Goal: Task Accomplishment & Management: Use online tool/utility

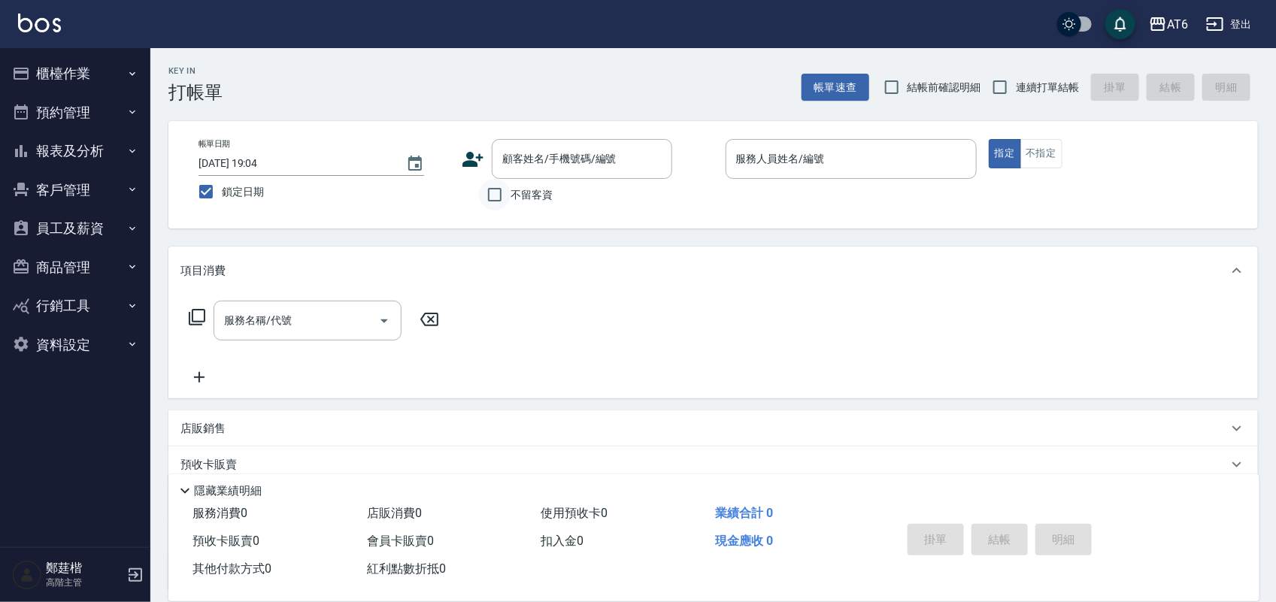
click at [507, 184] on input "不留客資" at bounding box center [495, 195] width 32 height 32
checkbox input "true"
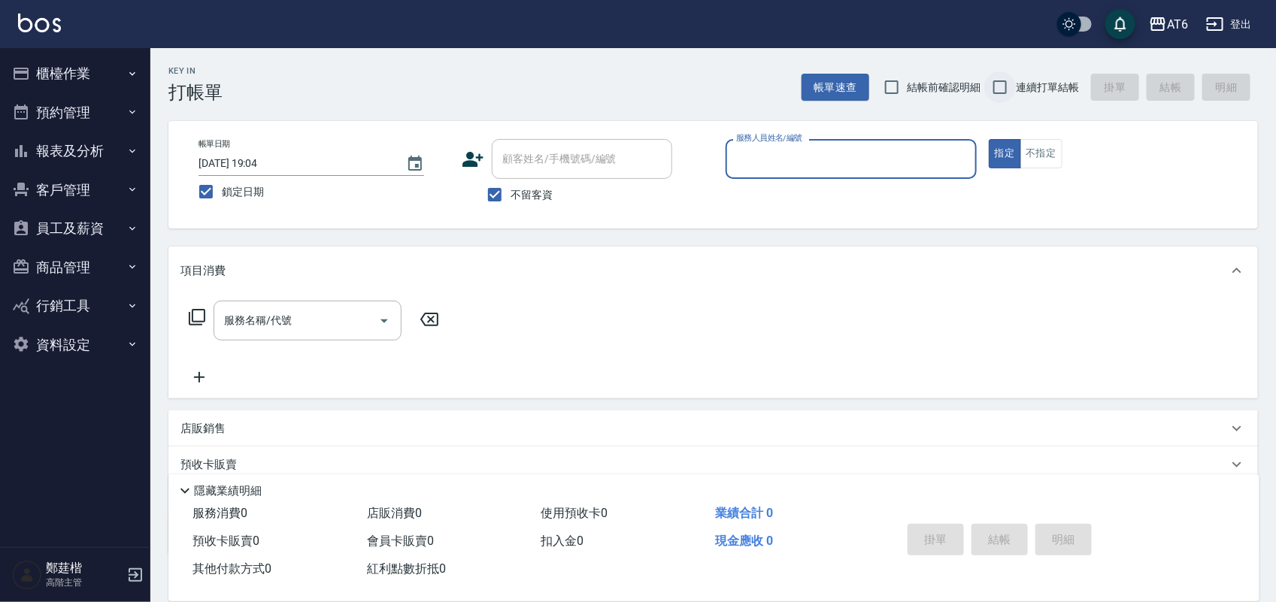
click at [1011, 80] on input "連續打單結帳" at bounding box center [1000, 87] width 32 height 32
checkbox input "true"
click at [943, 143] on div "服務人員姓名/編號" at bounding box center [850, 159] width 251 height 40
type input "2"
type button "true"
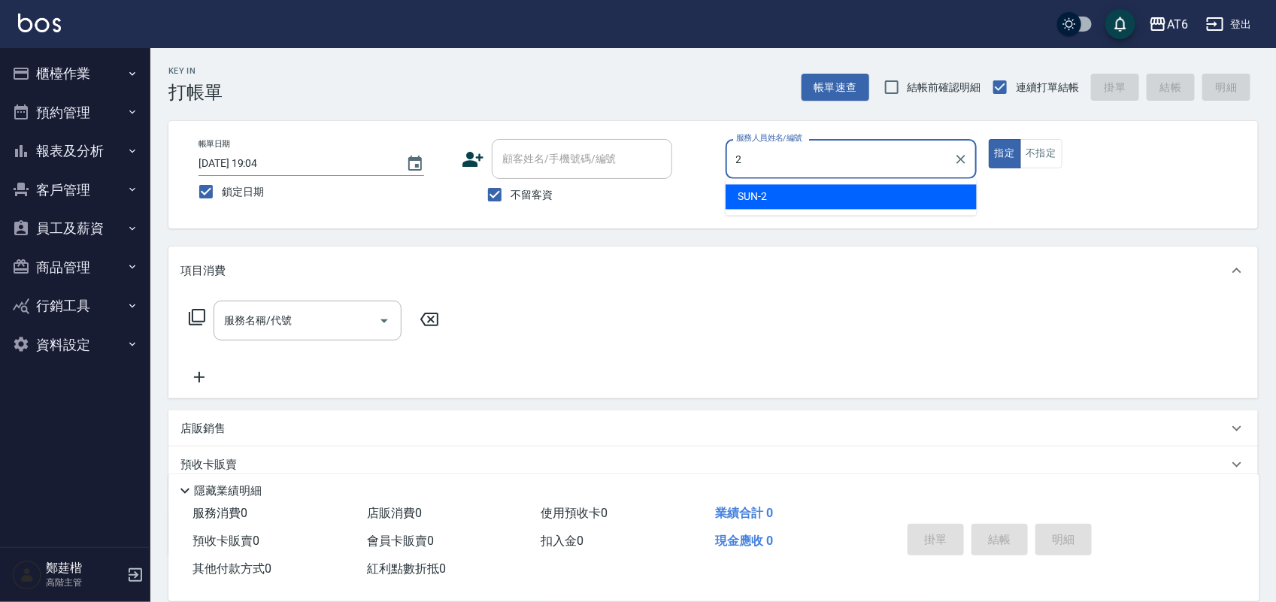
type input "SUN-2"
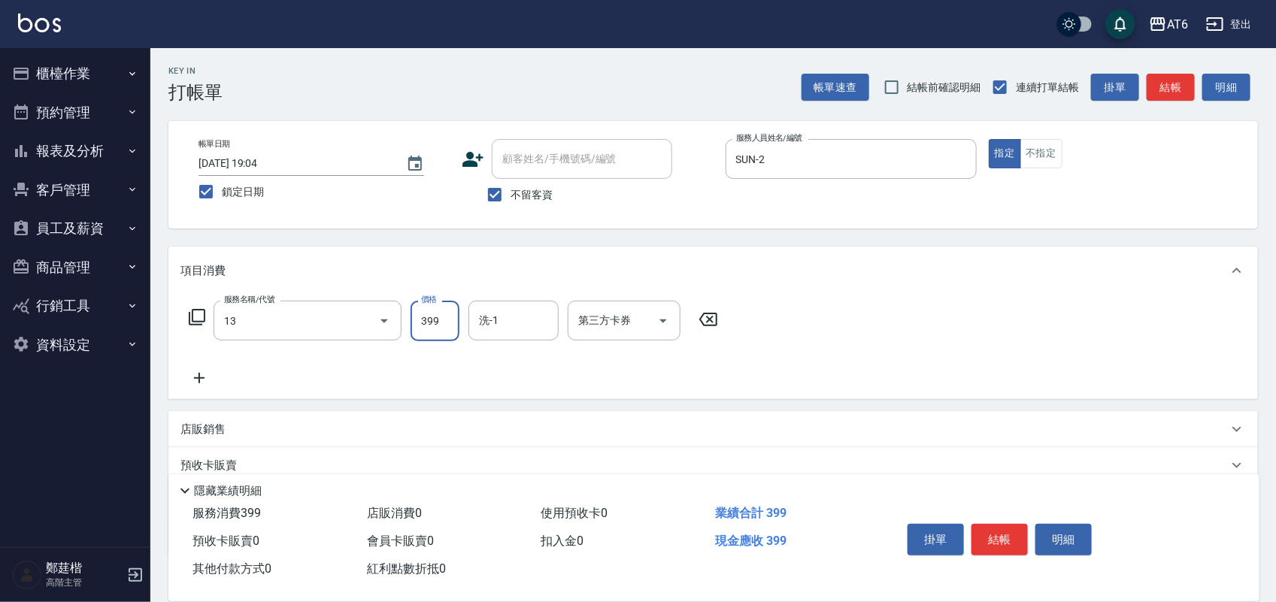
type input "海鹽洗(13)"
type input "400"
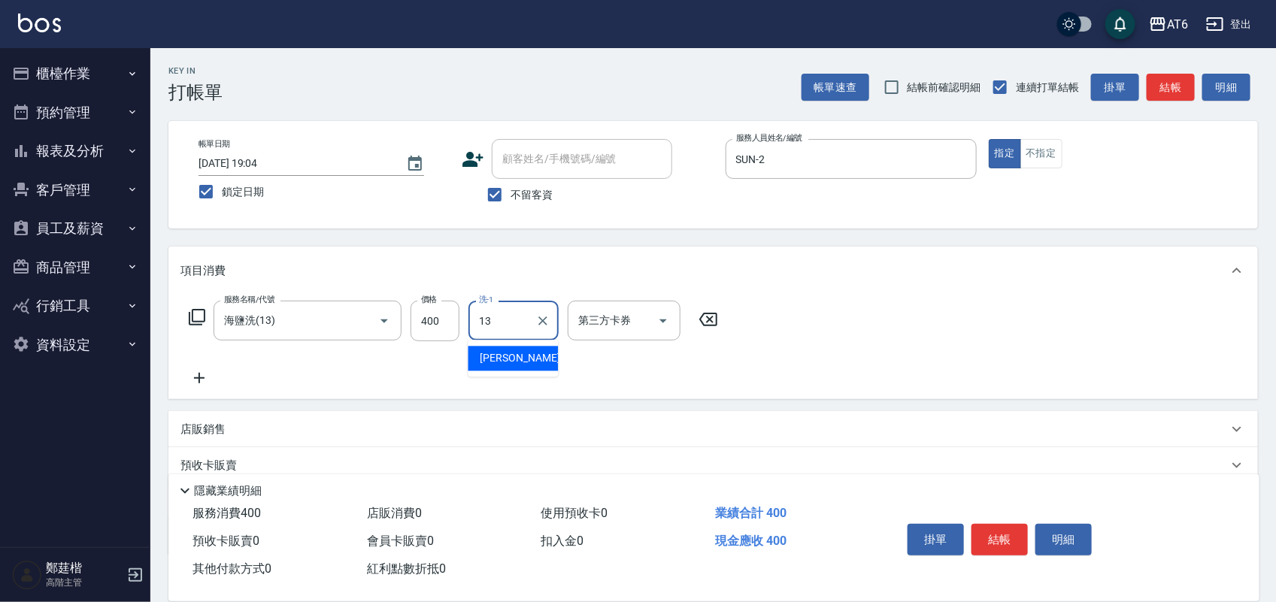
type input "阿修-13"
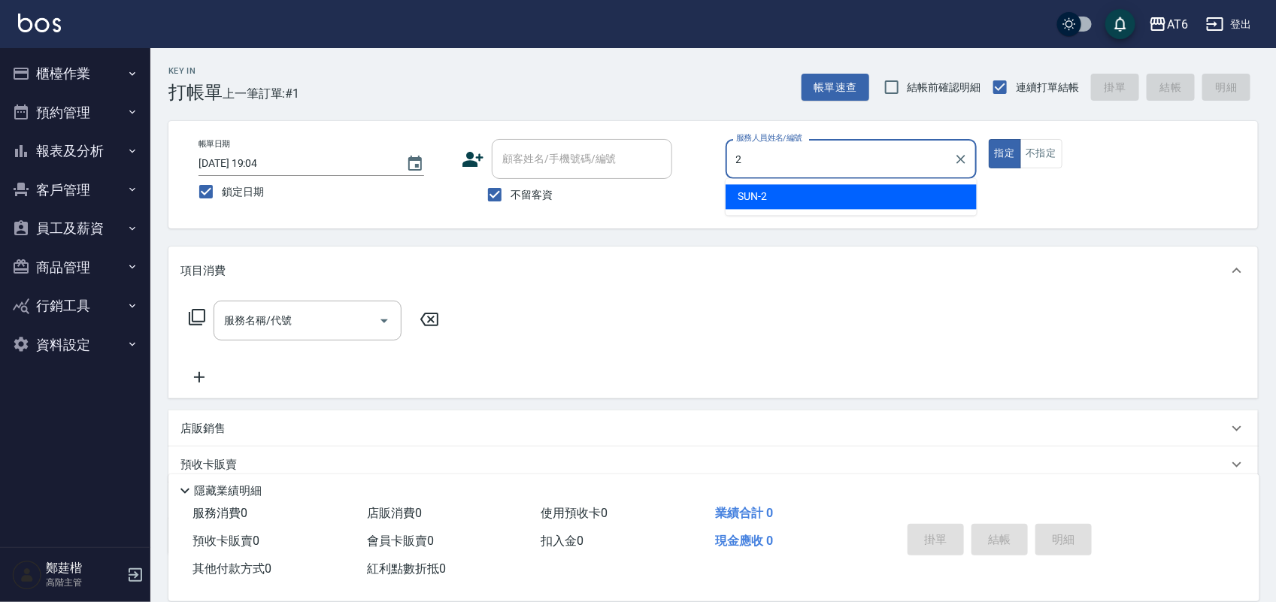
type input "SUN-2"
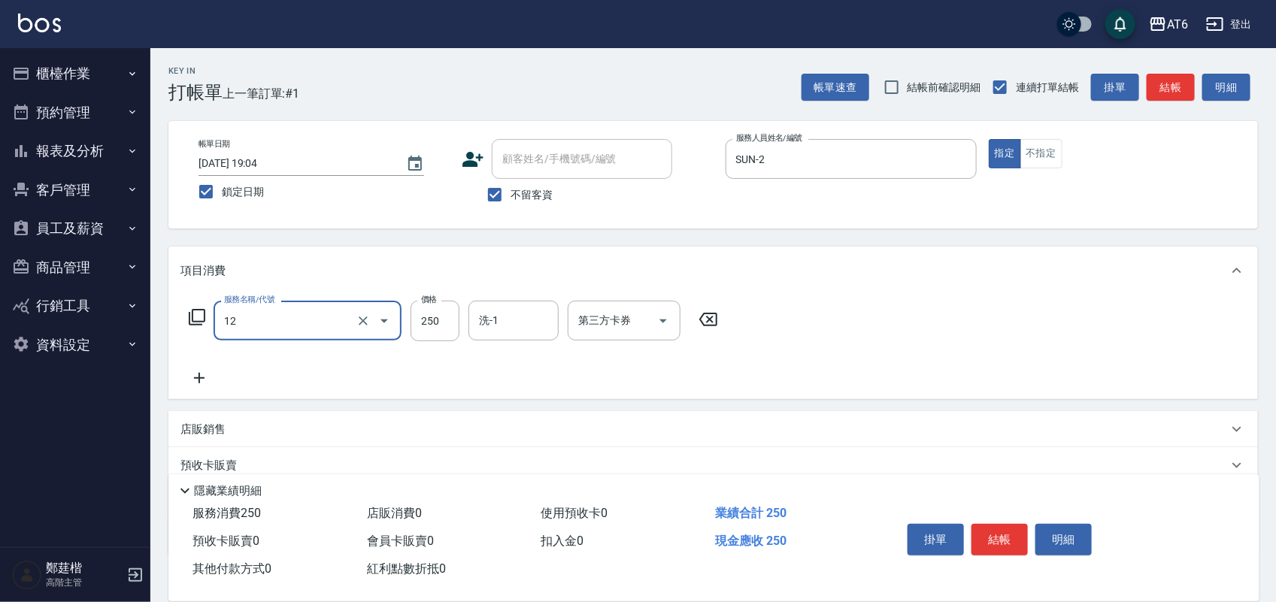
type input "精油洗髮(12)"
type input "阿修-13"
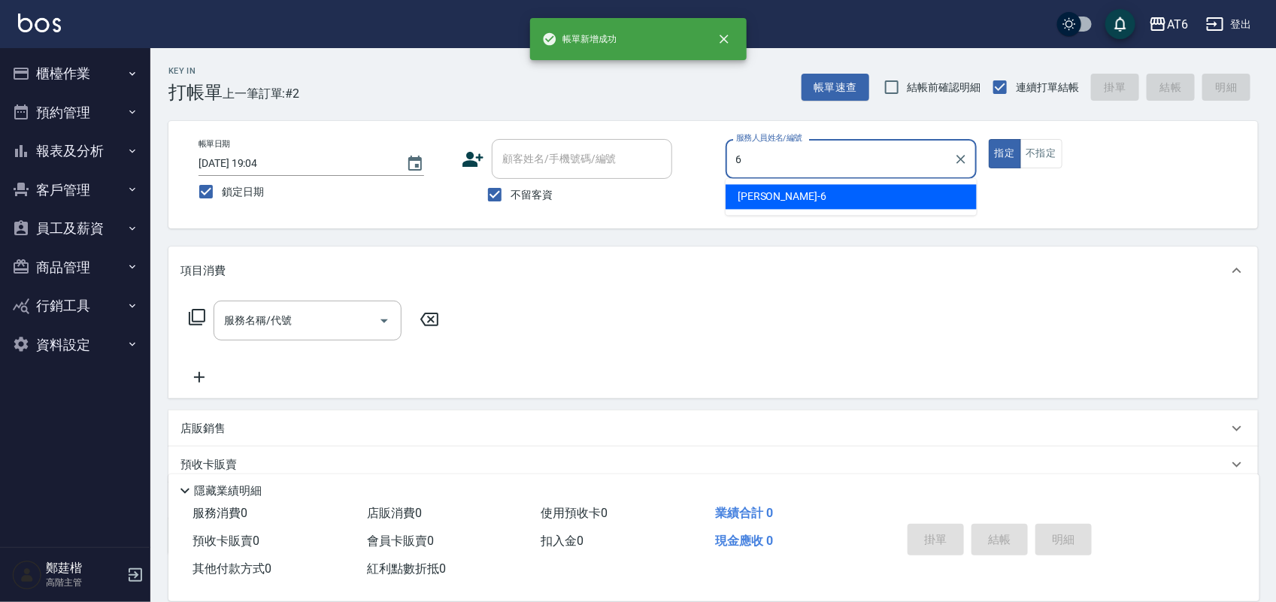
type input "[PERSON_NAME]-6"
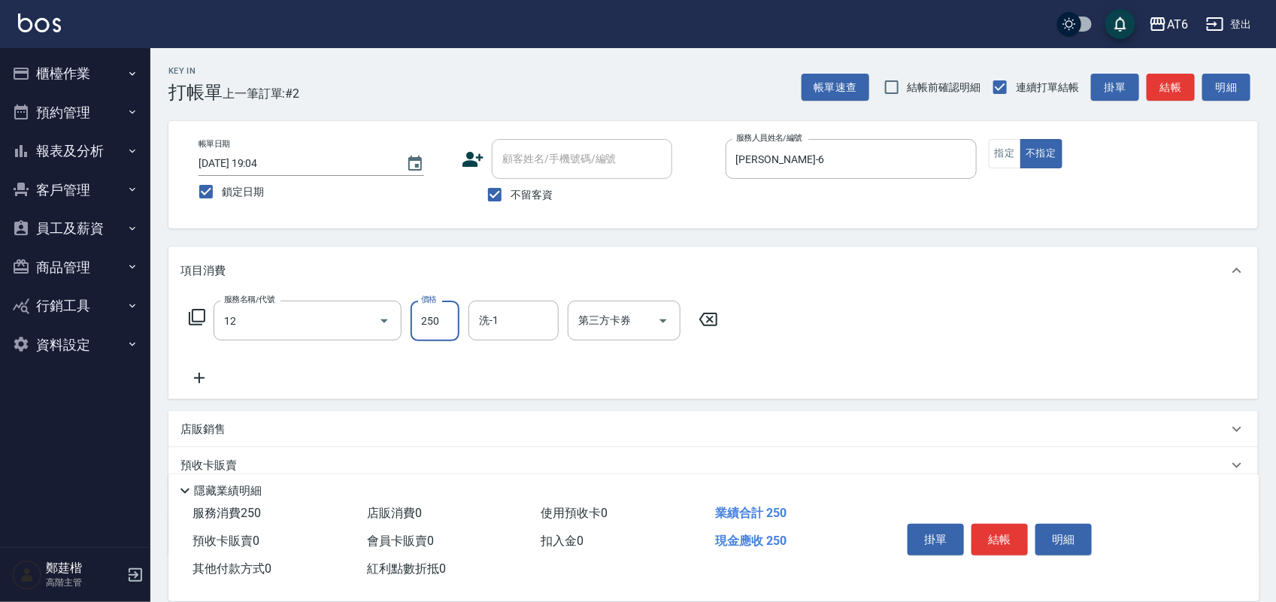
type input "精油洗髮(12)"
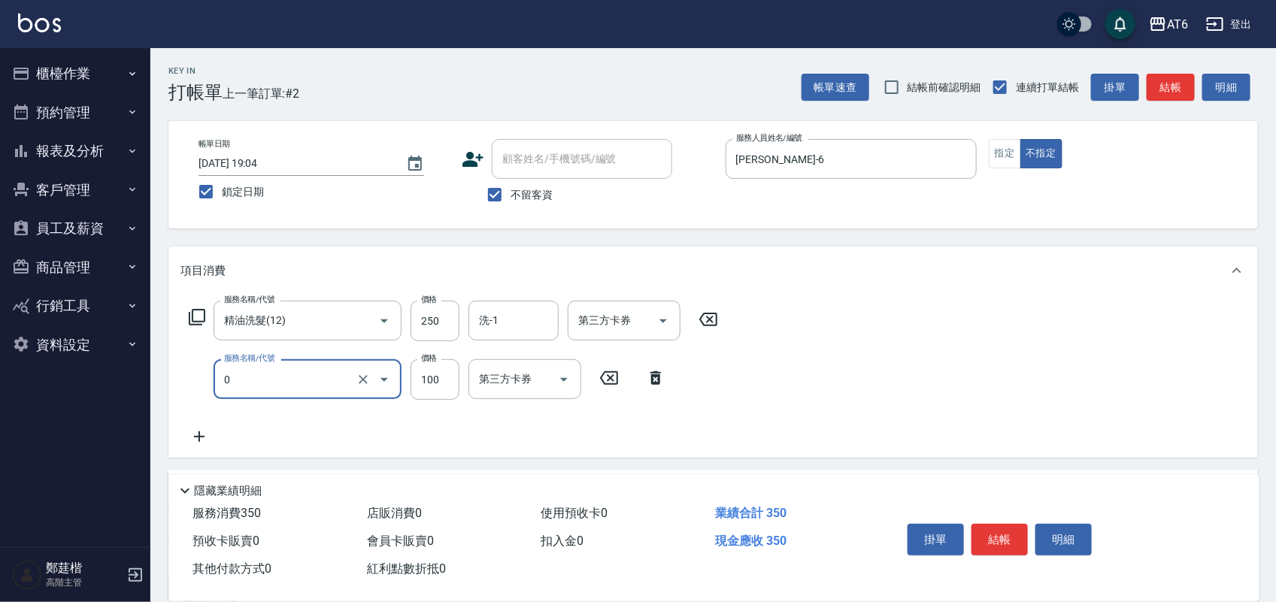
type input "剪髮(0)"
type input "130"
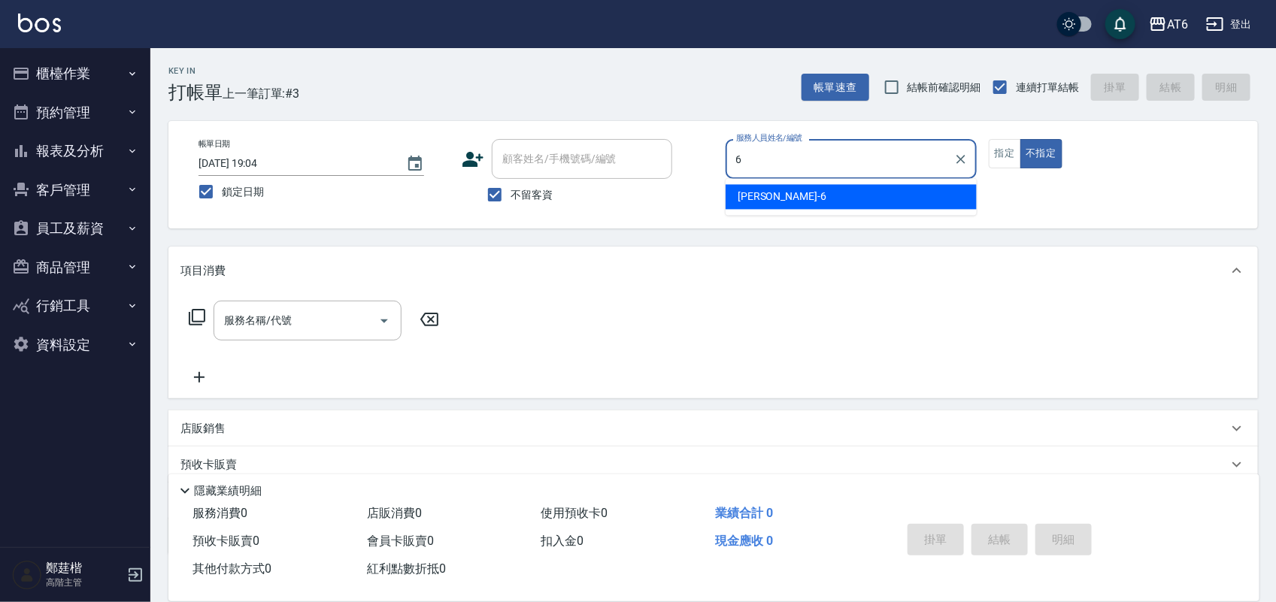
type input "6"
type button "false"
type input "[PERSON_NAME]-6"
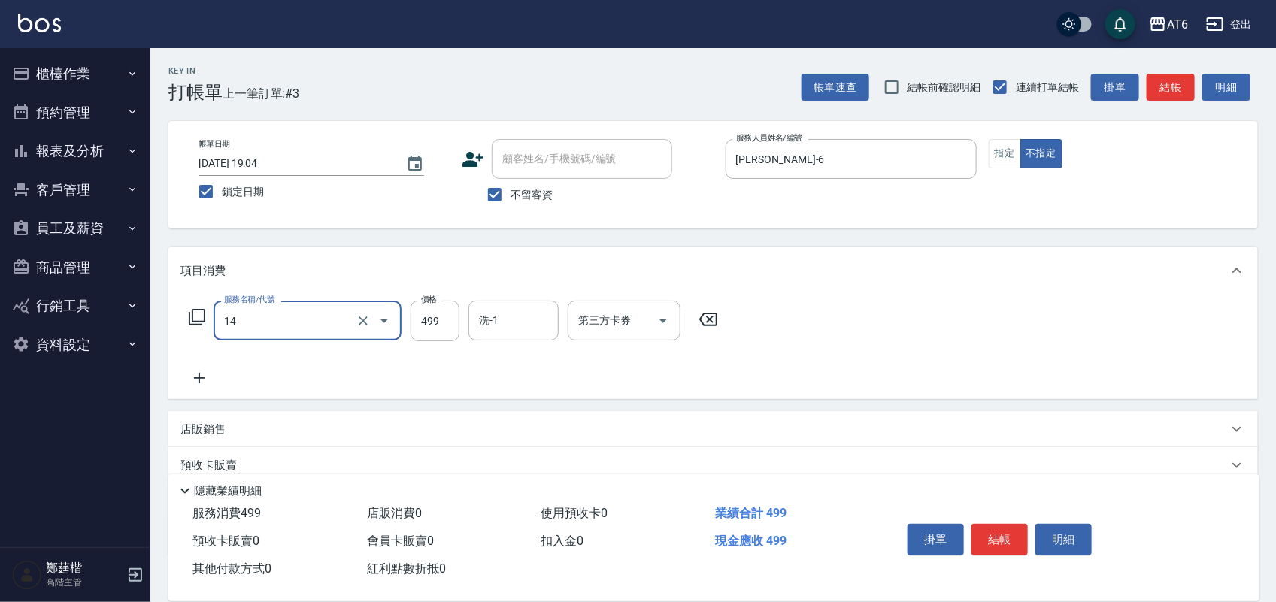
type input "去角質洗(14)"
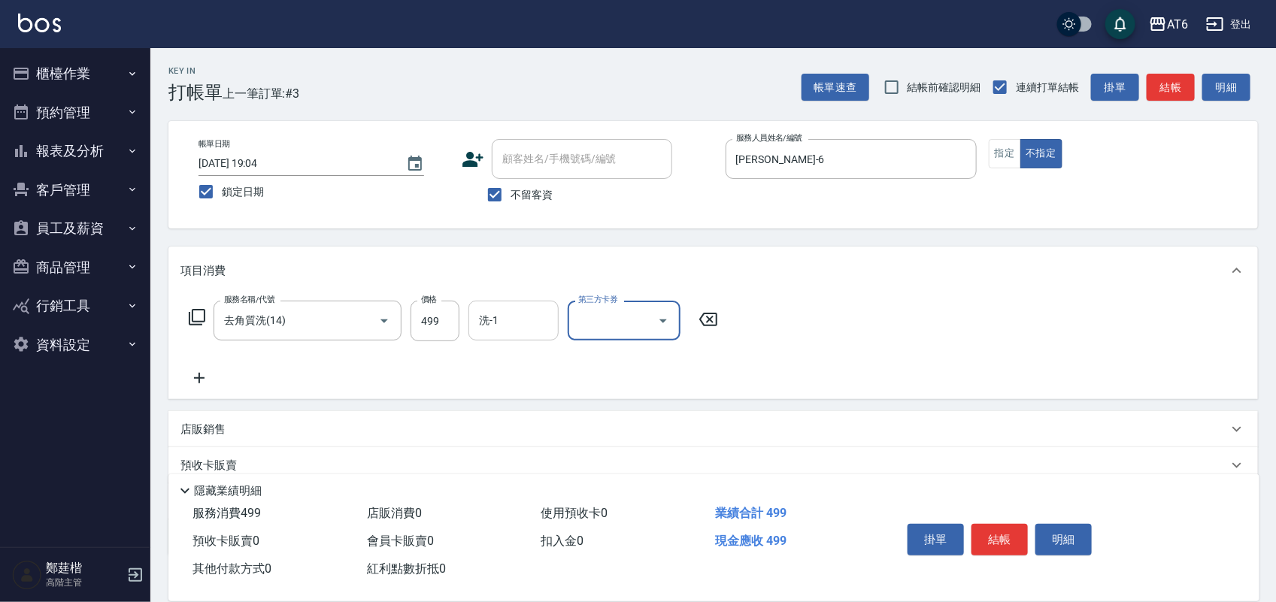
click at [513, 309] on input "洗-1" at bounding box center [513, 320] width 77 height 26
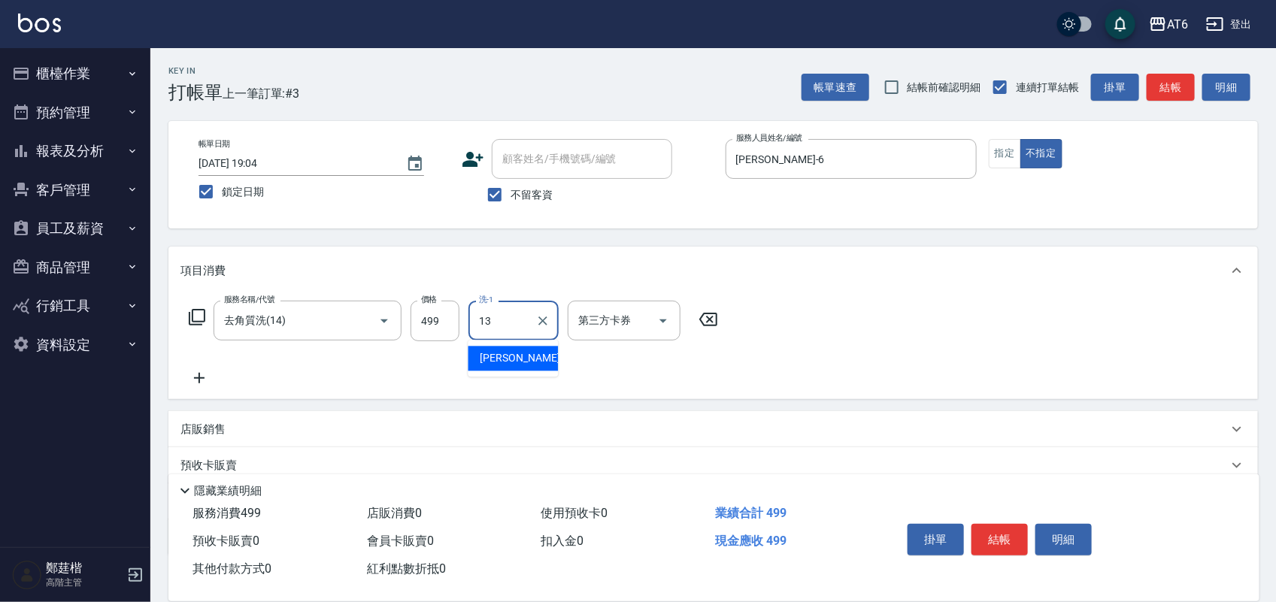
type input "阿修-13"
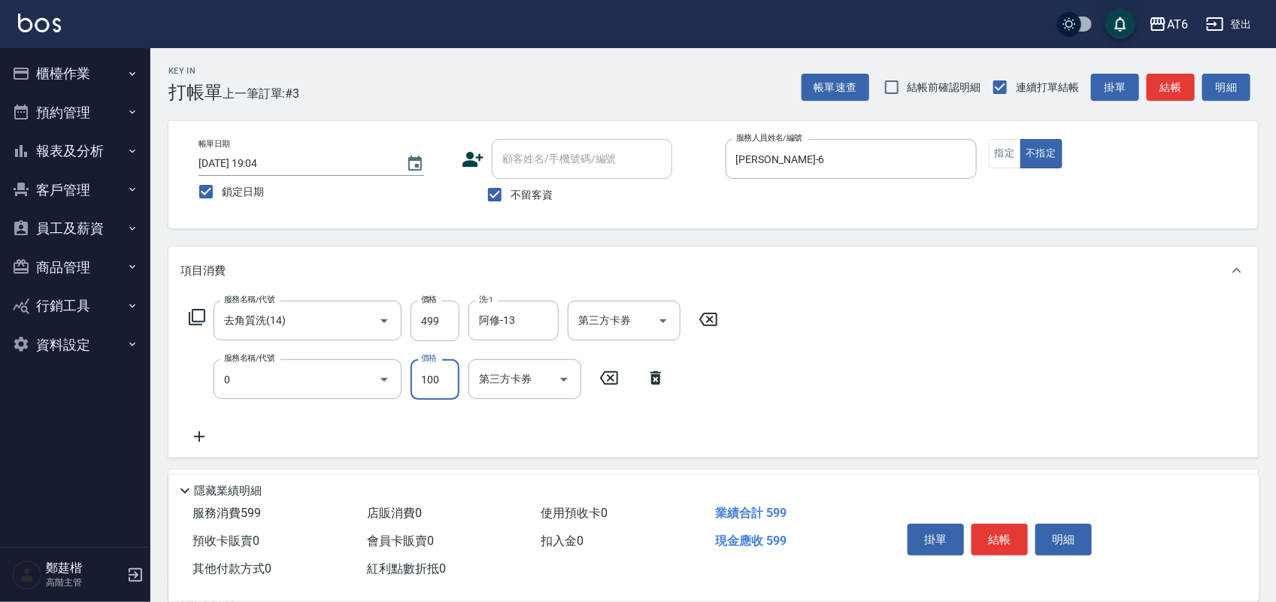
type input "剪髮(0)"
type input "180"
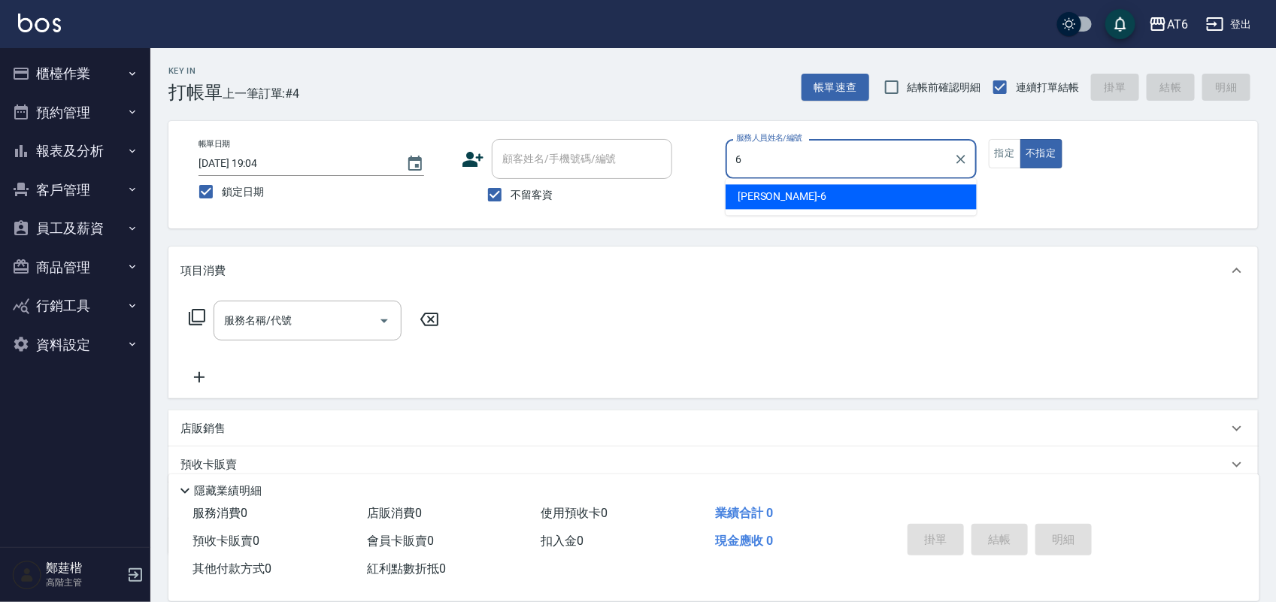
type input "[PERSON_NAME]-6"
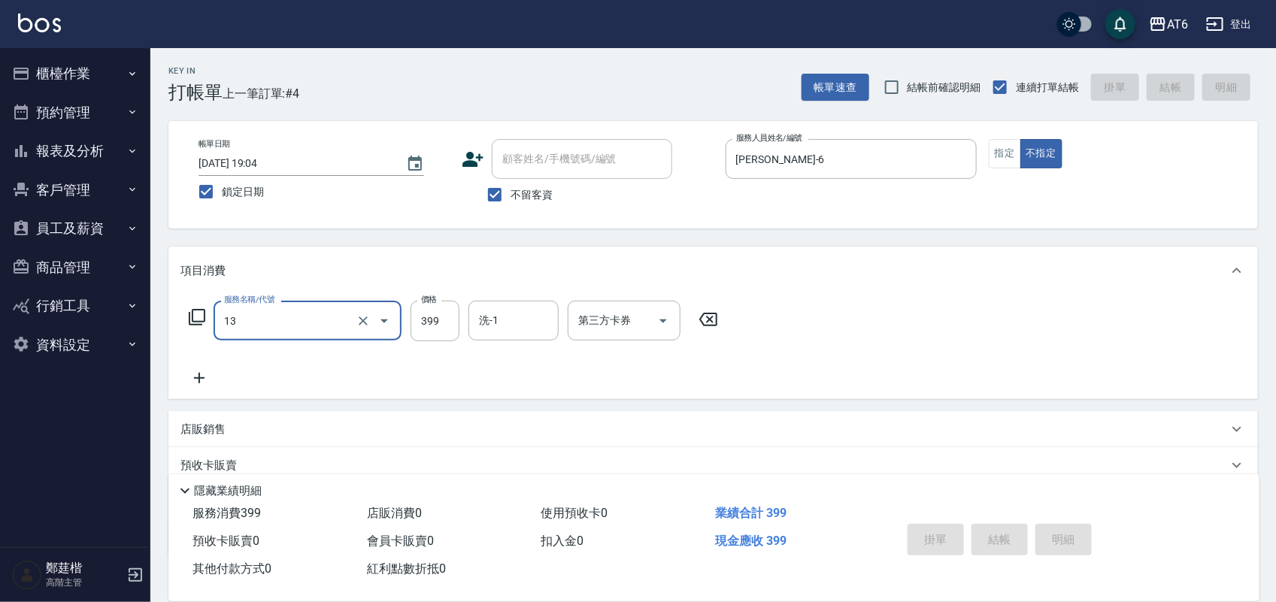
type input "13"
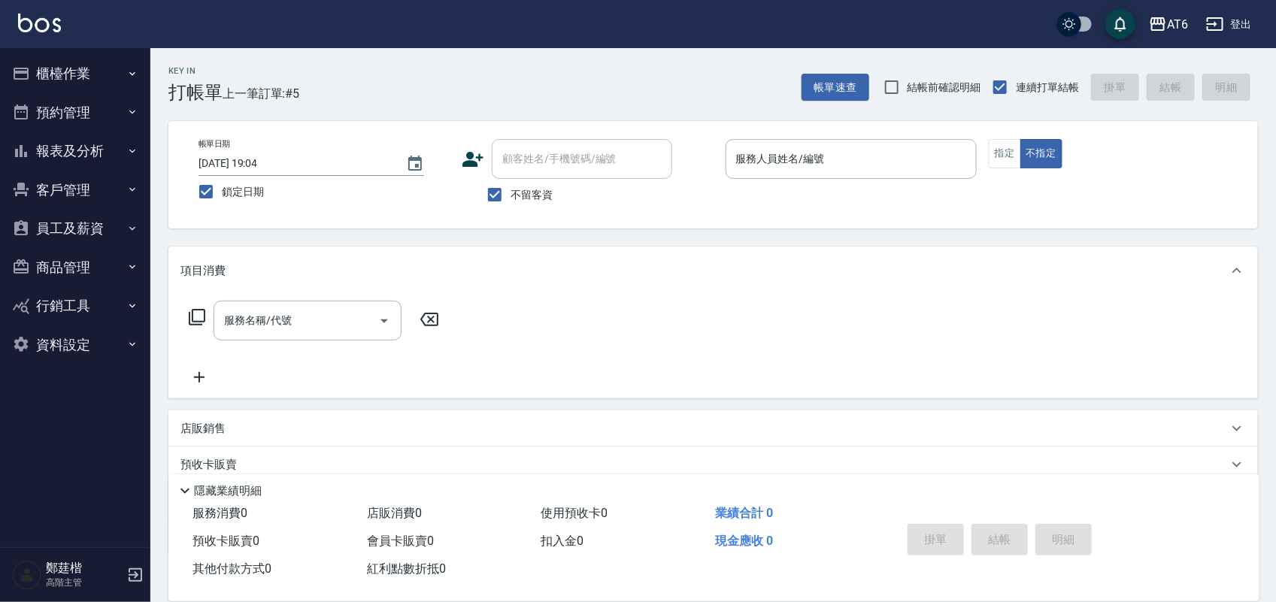
click at [75, 53] on ul "櫃檯作業 打帳單 帳單列表 掛單列表 座位開單 營業儀表板 現金收支登錄 高階收支登錄 材料自購登錄 每日結帳 排班表 現場電腦打卡 掃碼打卡 預約管理 預約…" at bounding box center [75, 209] width 138 height 322
click at [90, 75] on button "櫃檯作業" at bounding box center [75, 73] width 138 height 39
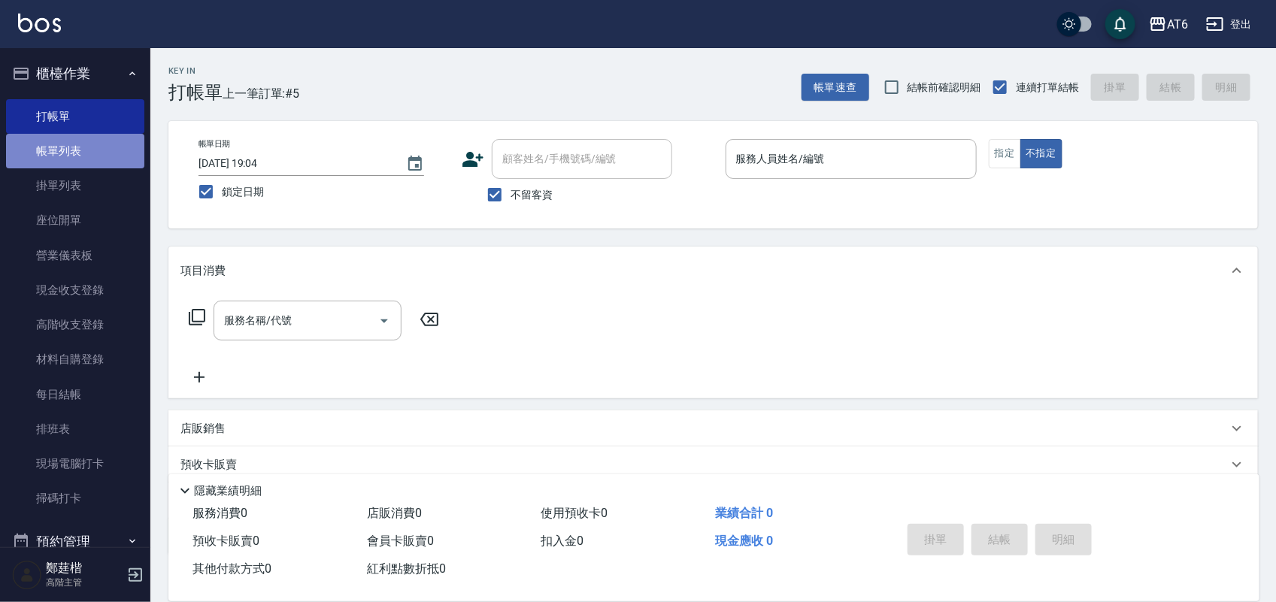
click at [103, 149] on link "帳單列表" at bounding box center [75, 151] width 138 height 35
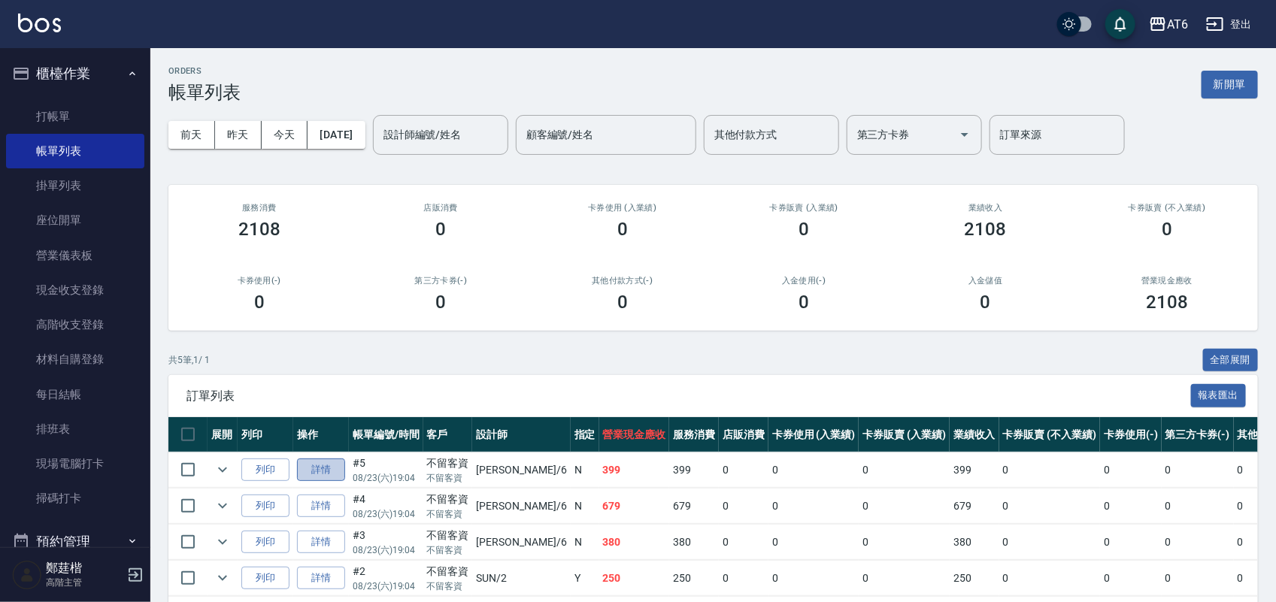
drag, startPoint x: 327, startPoint y: 461, endPoint x: 313, endPoint y: 467, distance: 14.8
click at [313, 467] on link "詳情" at bounding box center [321, 470] width 48 height 23
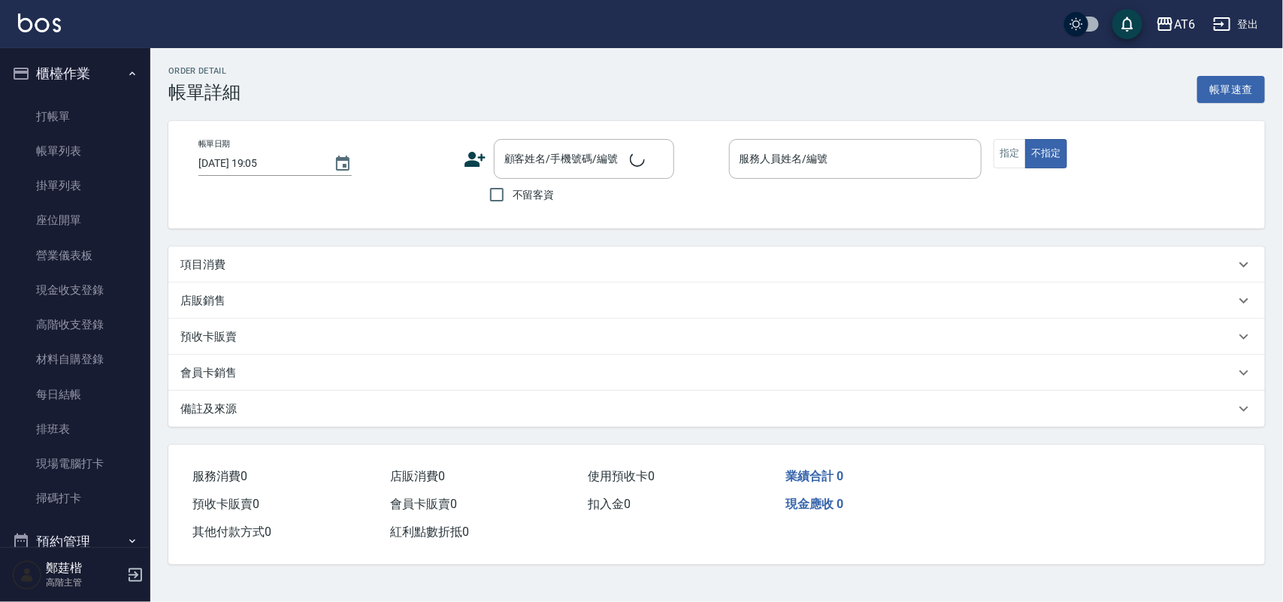
type input "[DATE] 19:04"
checkbox input "true"
type input "[PERSON_NAME]-6"
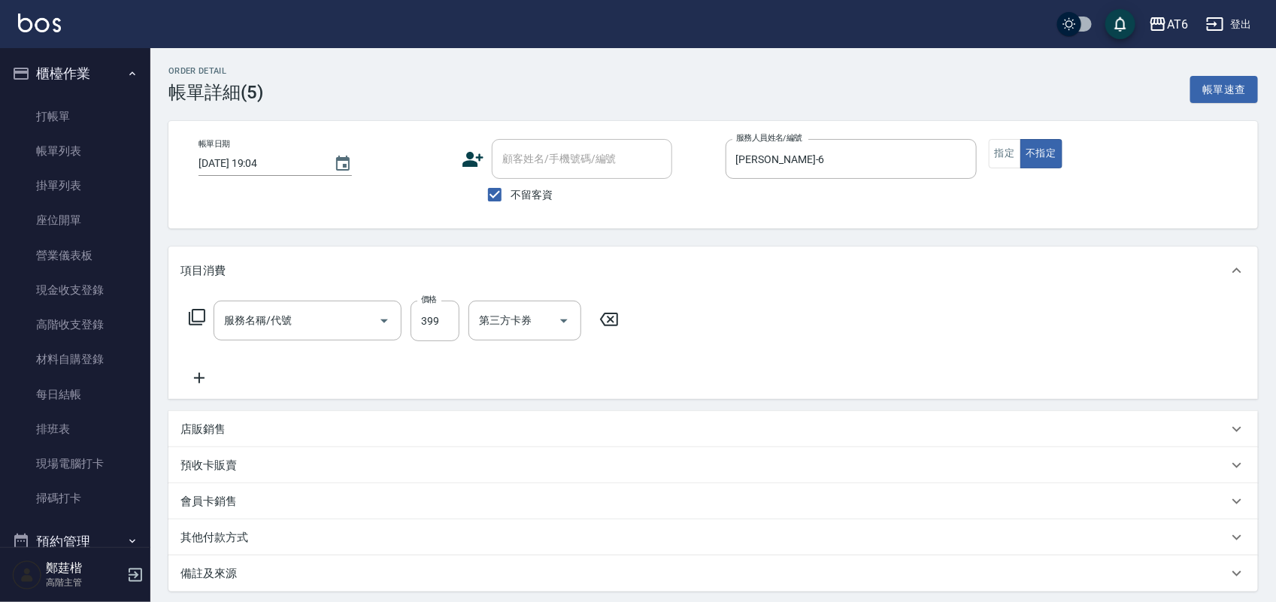
drag, startPoint x: 771, startPoint y: 87, endPoint x: 719, endPoint y: 83, distance: 52.7
click at [719, 83] on div "Order detail 帳單詳細 (5) 帳單速查" at bounding box center [712, 84] width 1089 height 37
type input "海鹽洗(13)"
click at [522, 323] on input "洗-1" at bounding box center [513, 320] width 77 height 26
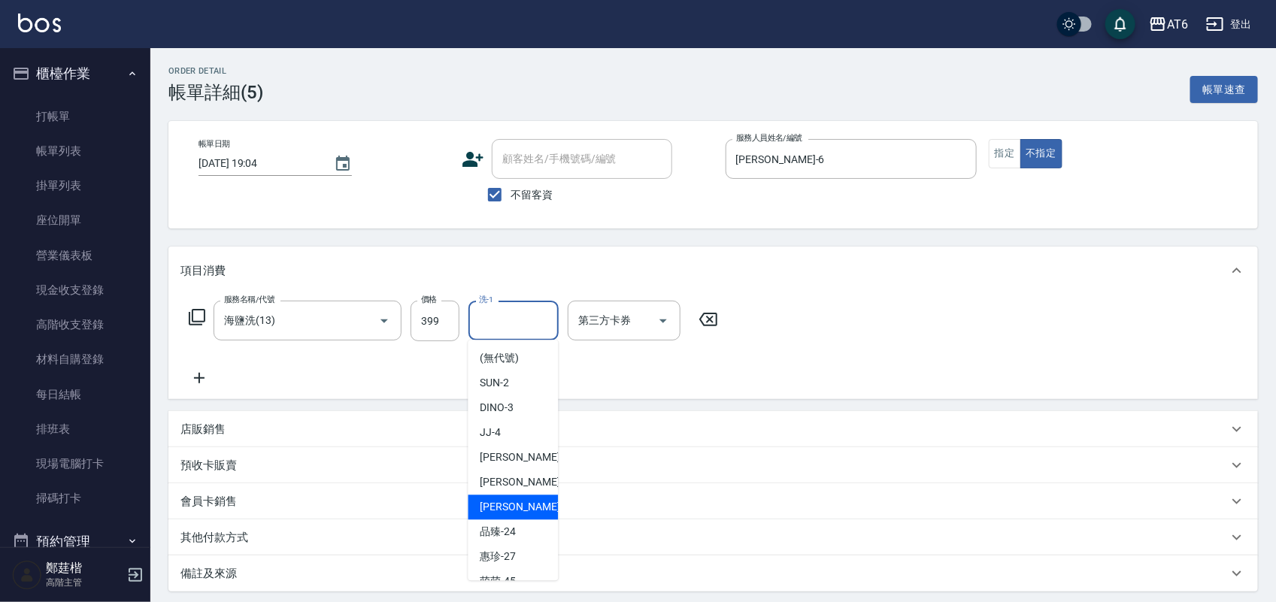
click at [519, 510] on div "阿修 -13" at bounding box center [513, 507] width 90 height 25
type input "阿修-13"
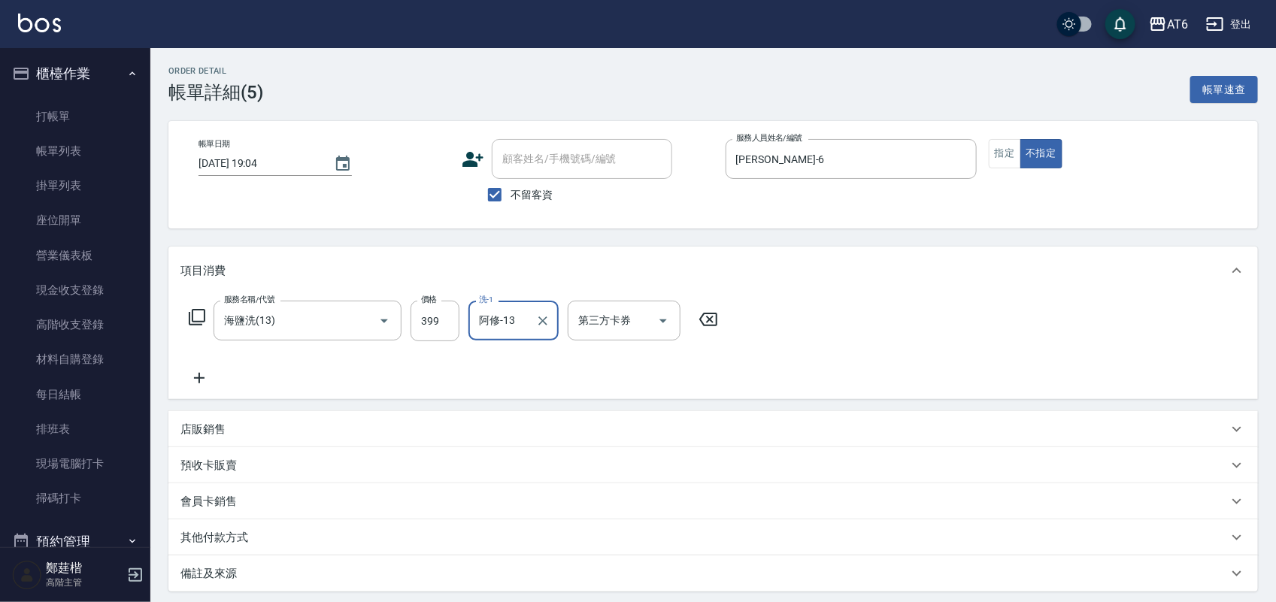
scroll to position [151, 0]
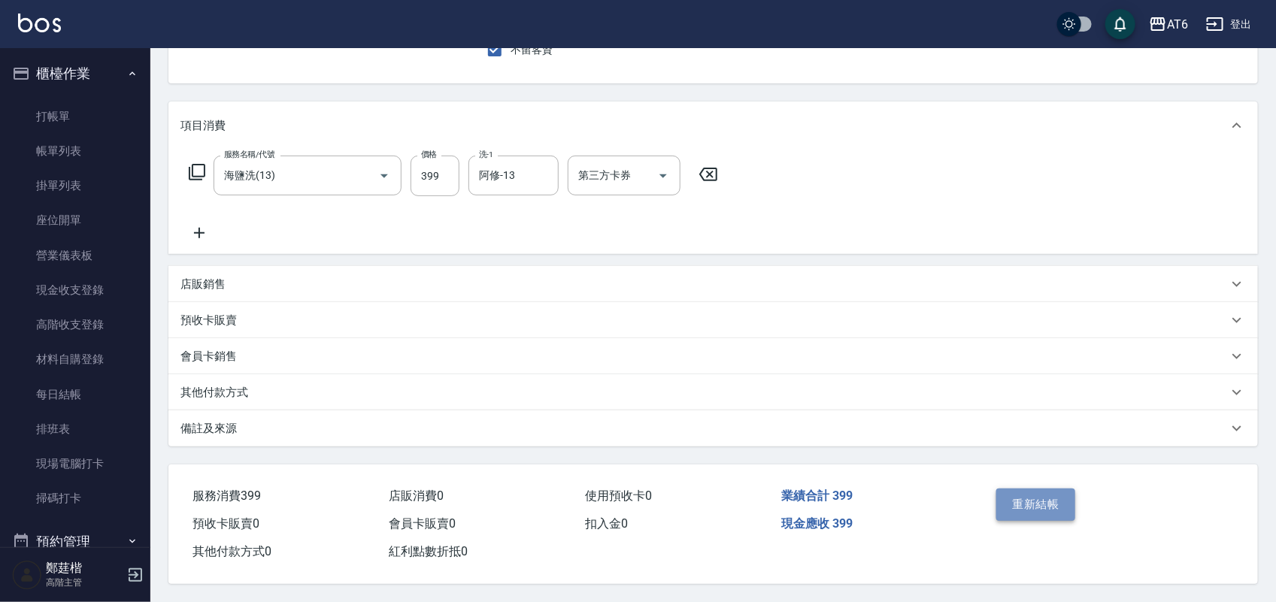
click at [1045, 513] on button "重新結帳" at bounding box center [1036, 505] width 80 height 32
drag, startPoint x: 979, startPoint y: 23, endPoint x: 930, endPoint y: 14, distance: 49.8
click at [930, 14] on div "AT6 登出" at bounding box center [638, 24] width 1276 height 48
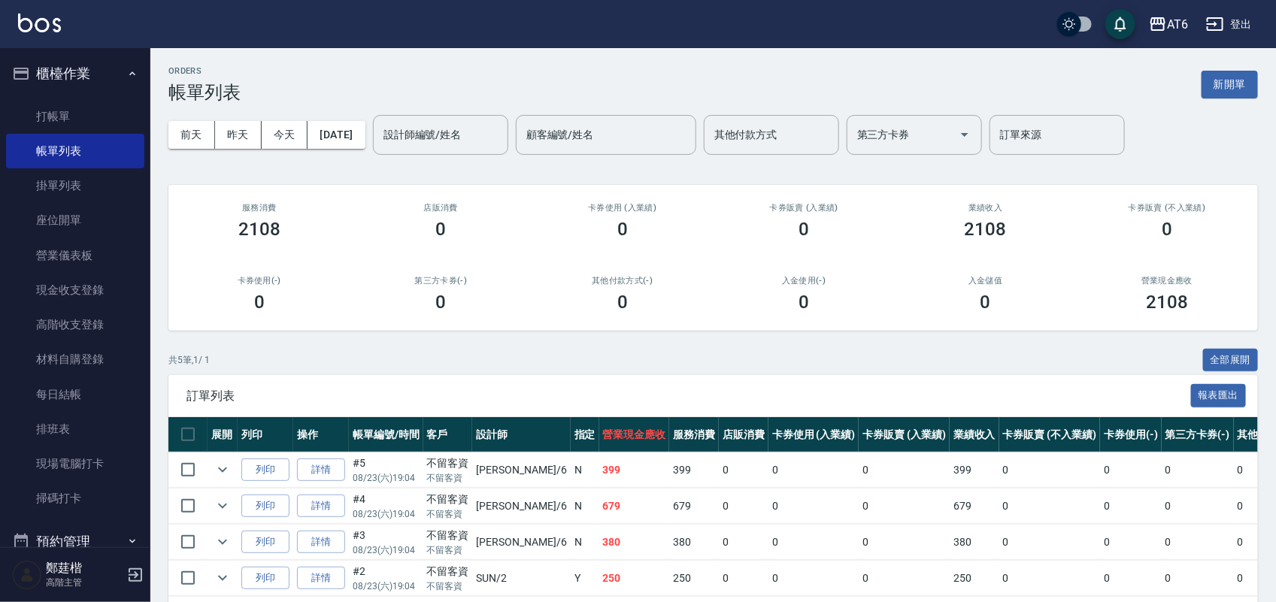
click at [98, 117] on link "打帳單" at bounding box center [75, 116] width 138 height 35
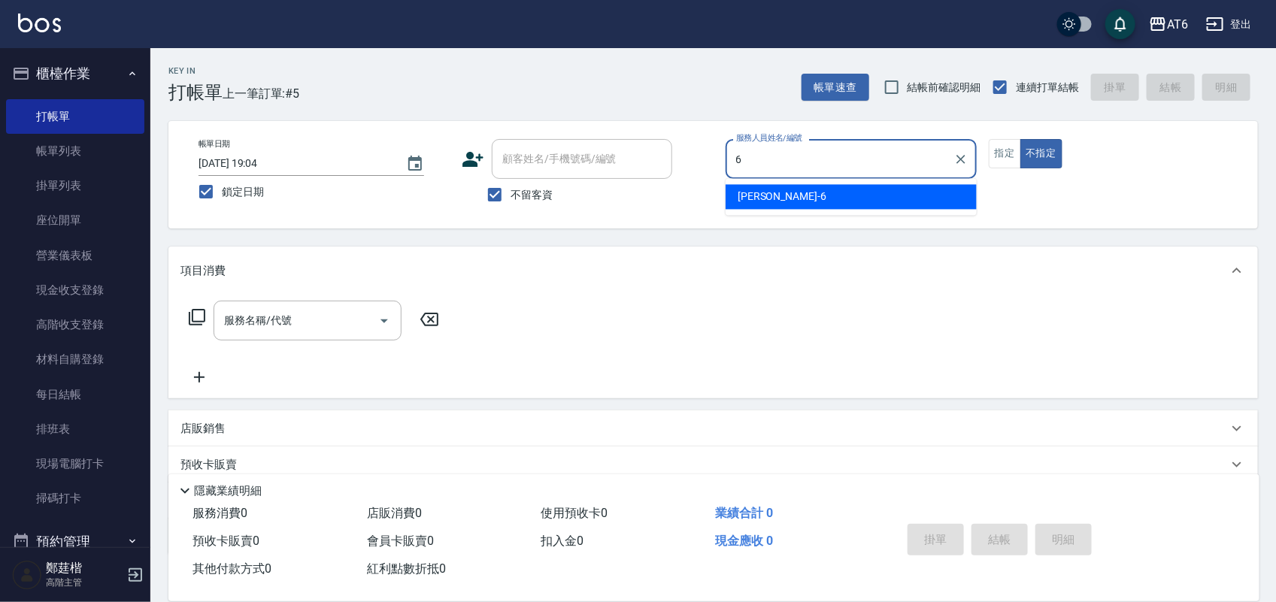
type input "6"
type button "false"
type input "[PERSON_NAME]-6"
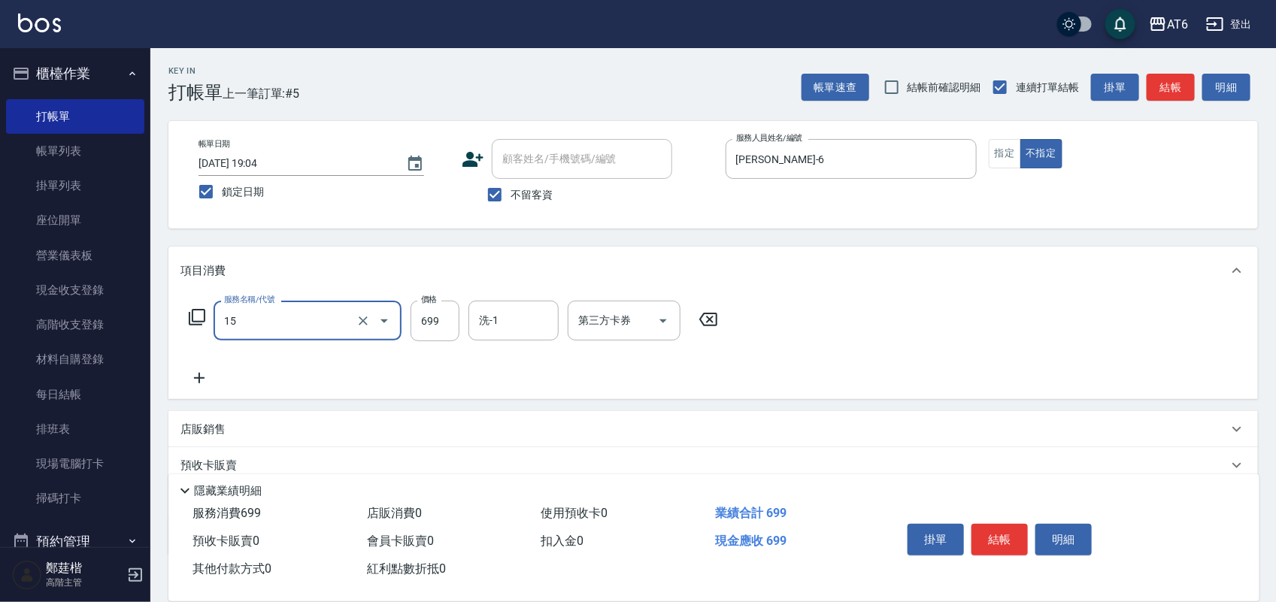
type input "精油spa(15)"
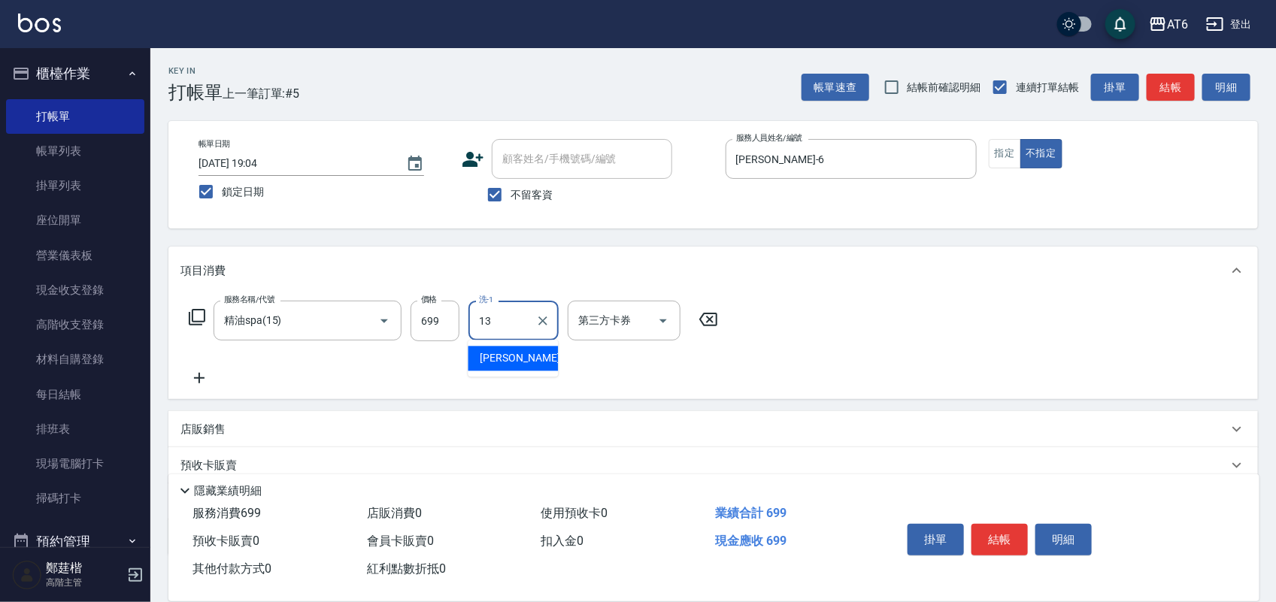
type input "阿修-13"
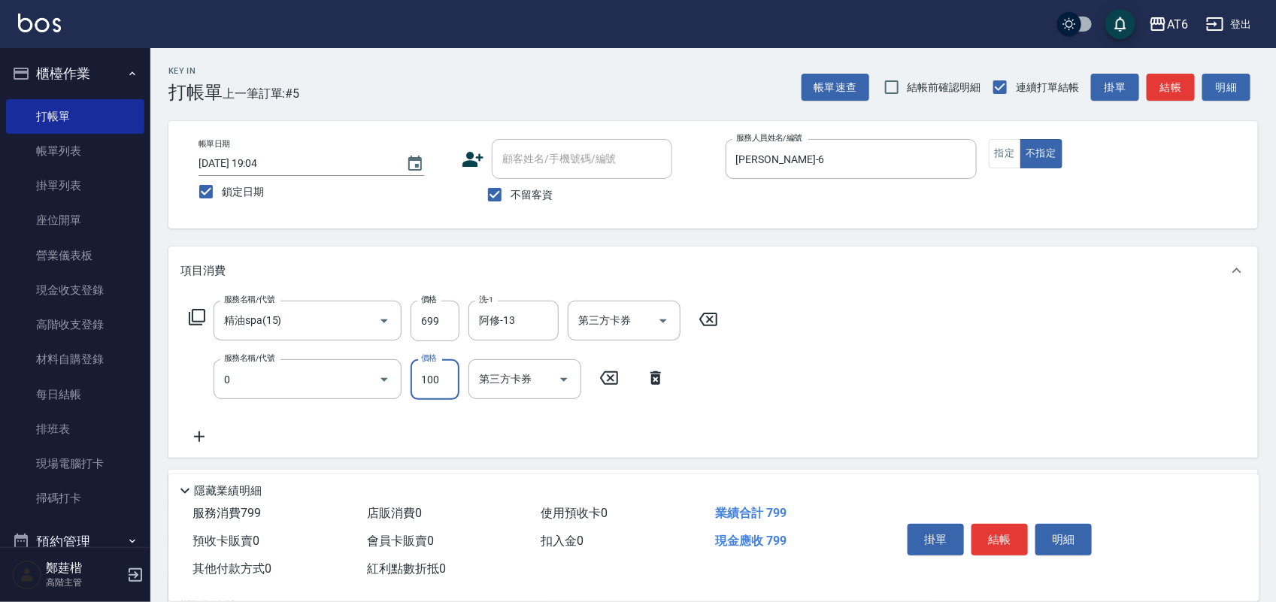
type input "剪髮(0)"
type input "180"
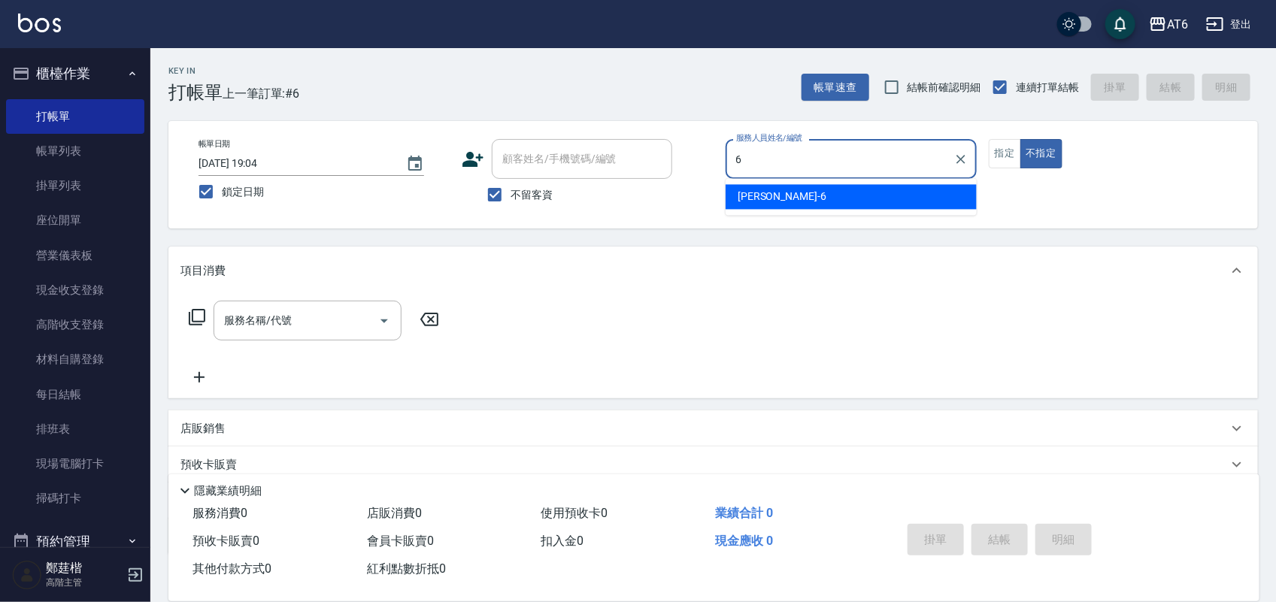
type input "[PERSON_NAME]-6"
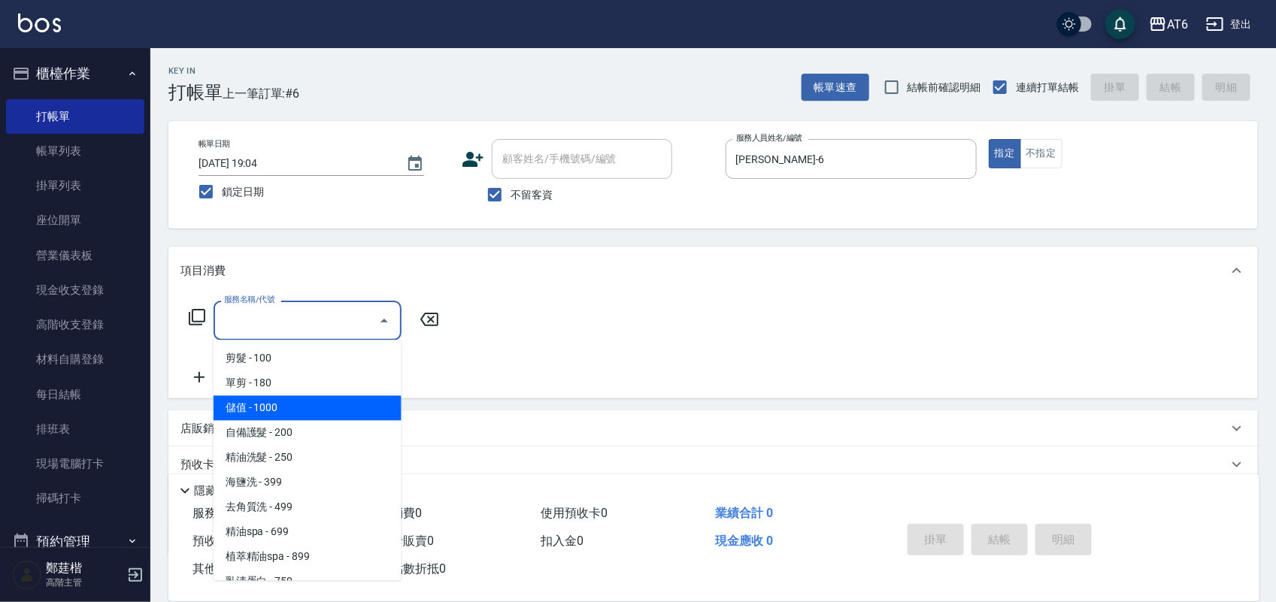
type input "儲值(000)"
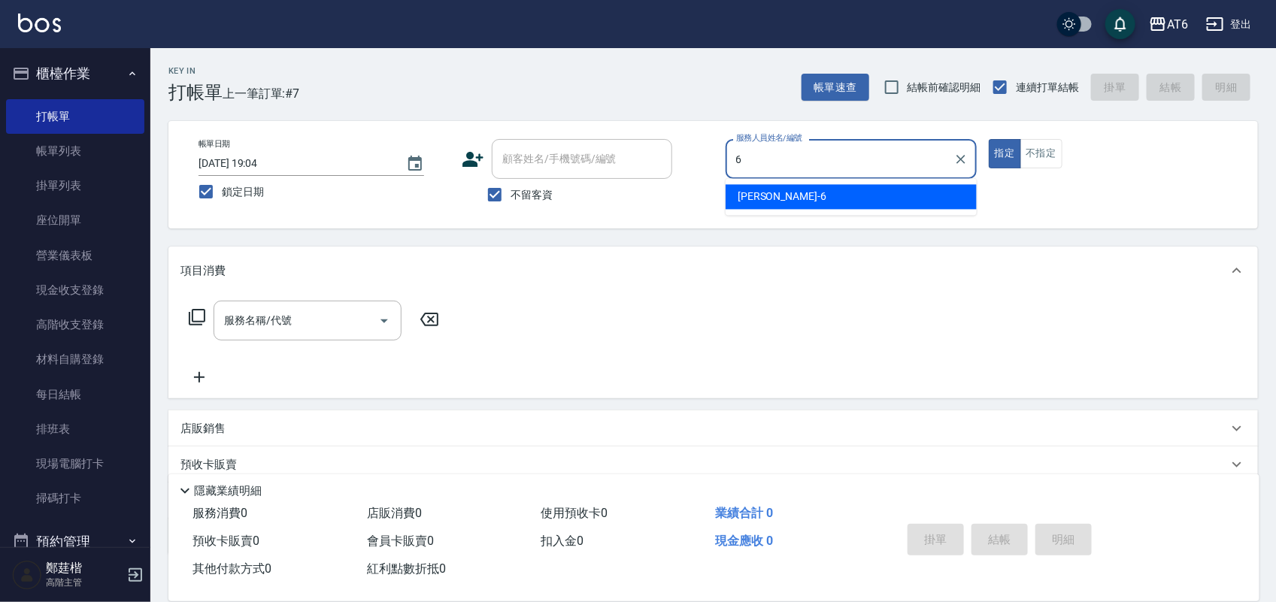
type input "6"
type button "true"
type input "[PERSON_NAME]-6"
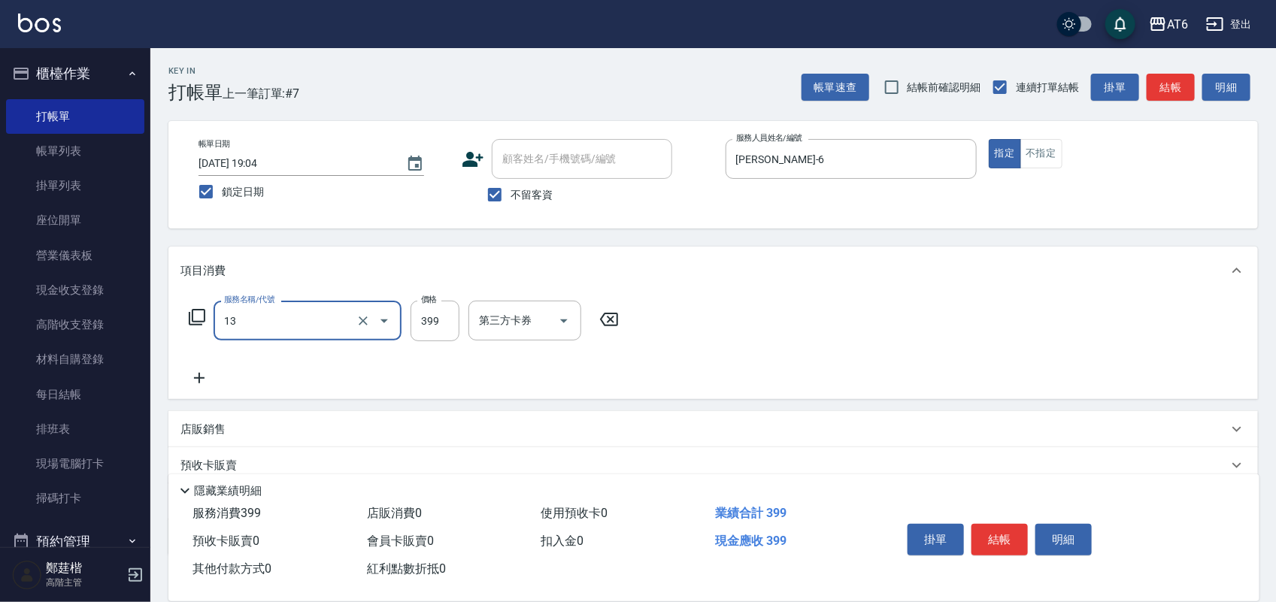
type input "海鹽洗(13)"
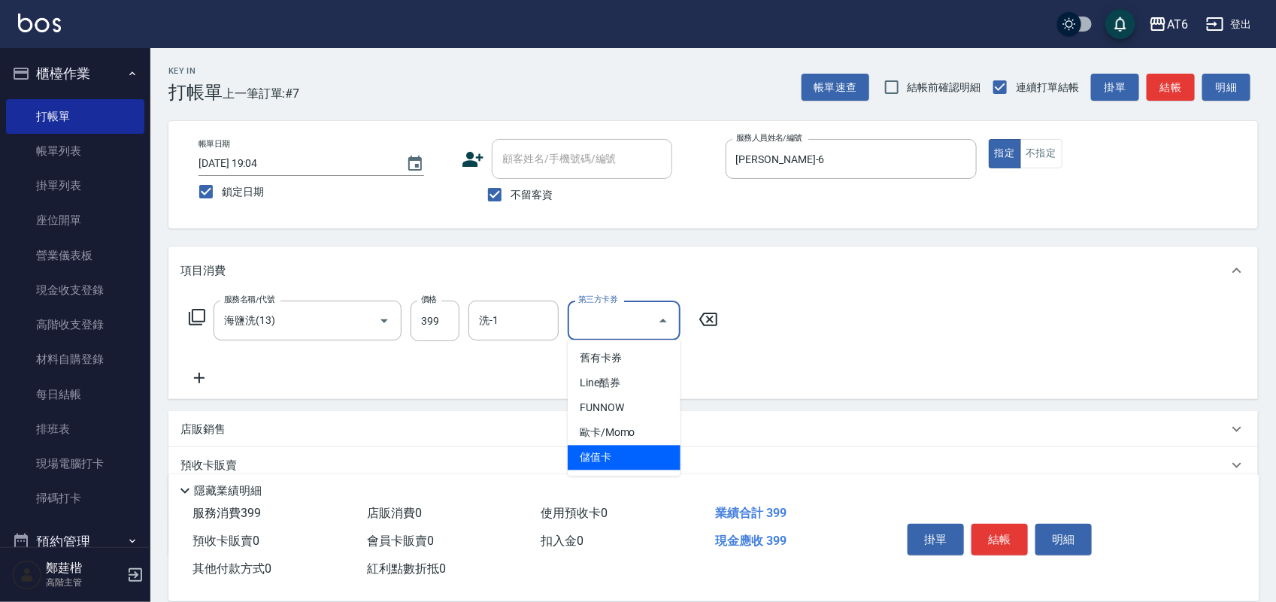
type input "儲值卡"
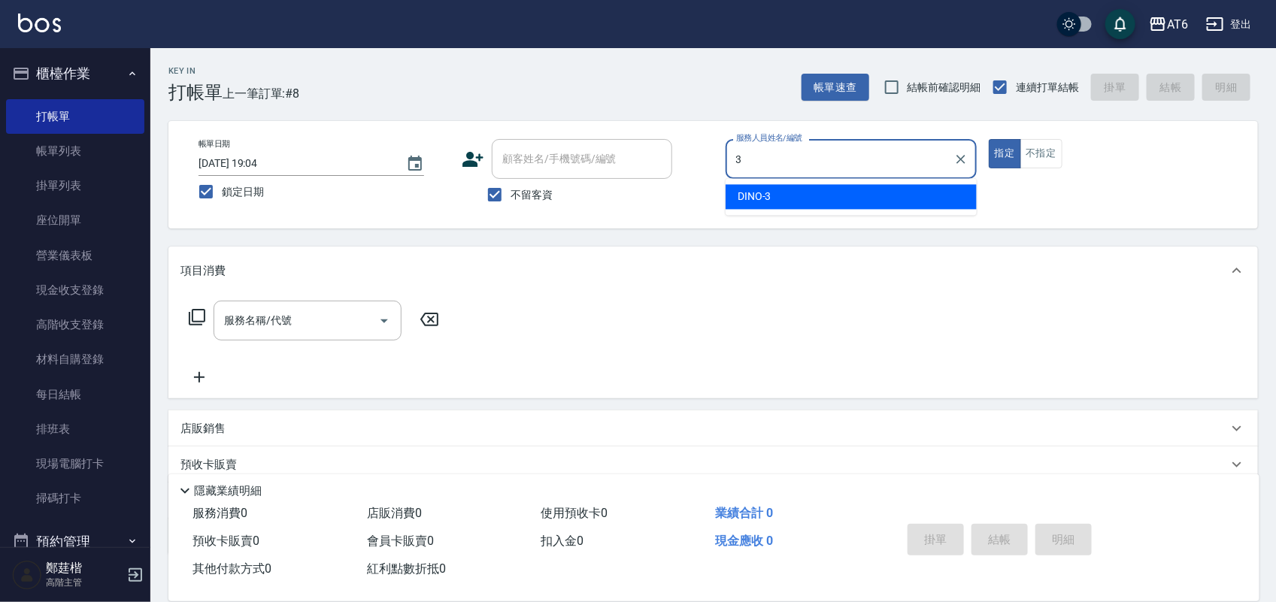
type input "DINO-3"
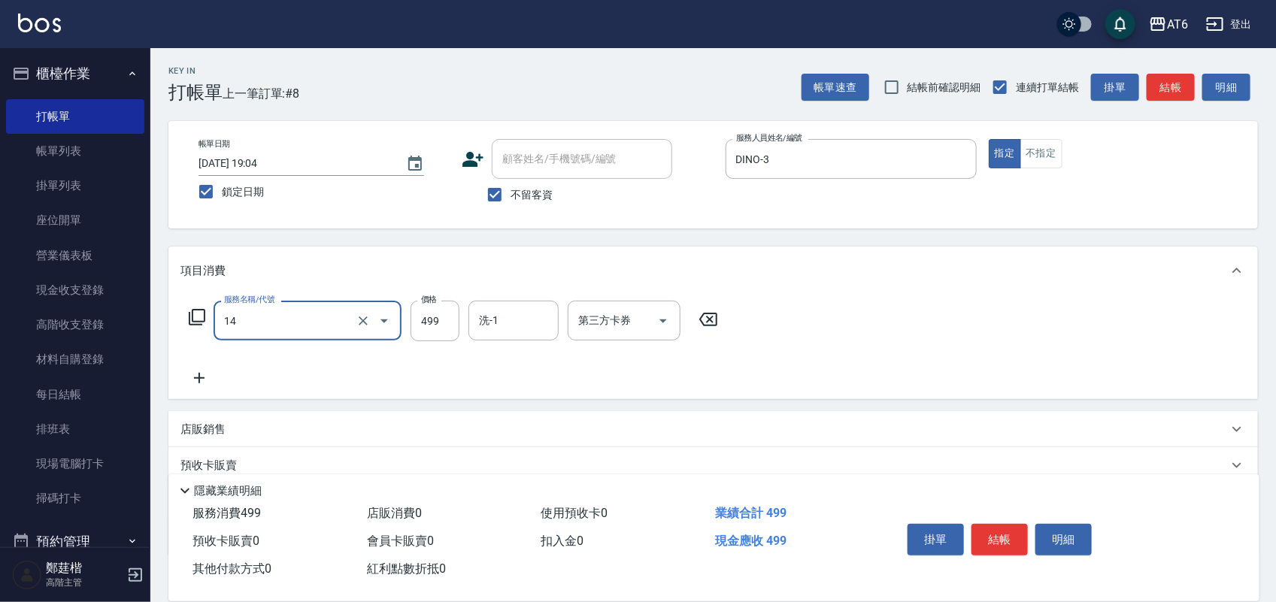
type input "去角質洗(14)"
type input "500"
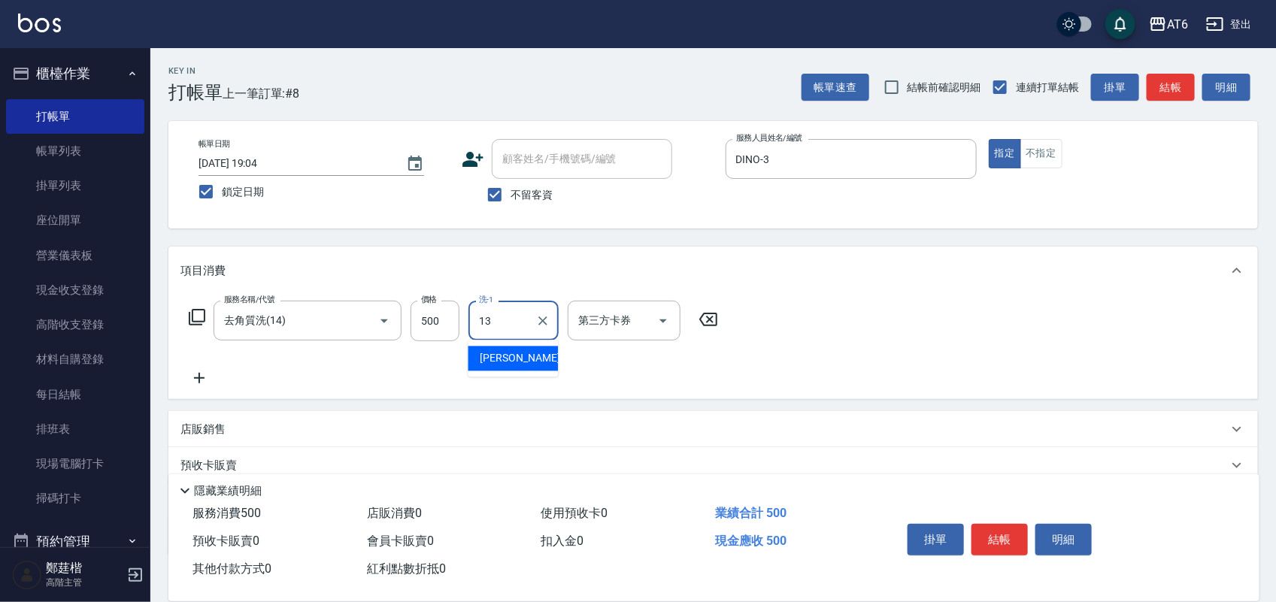
type input "阿修-13"
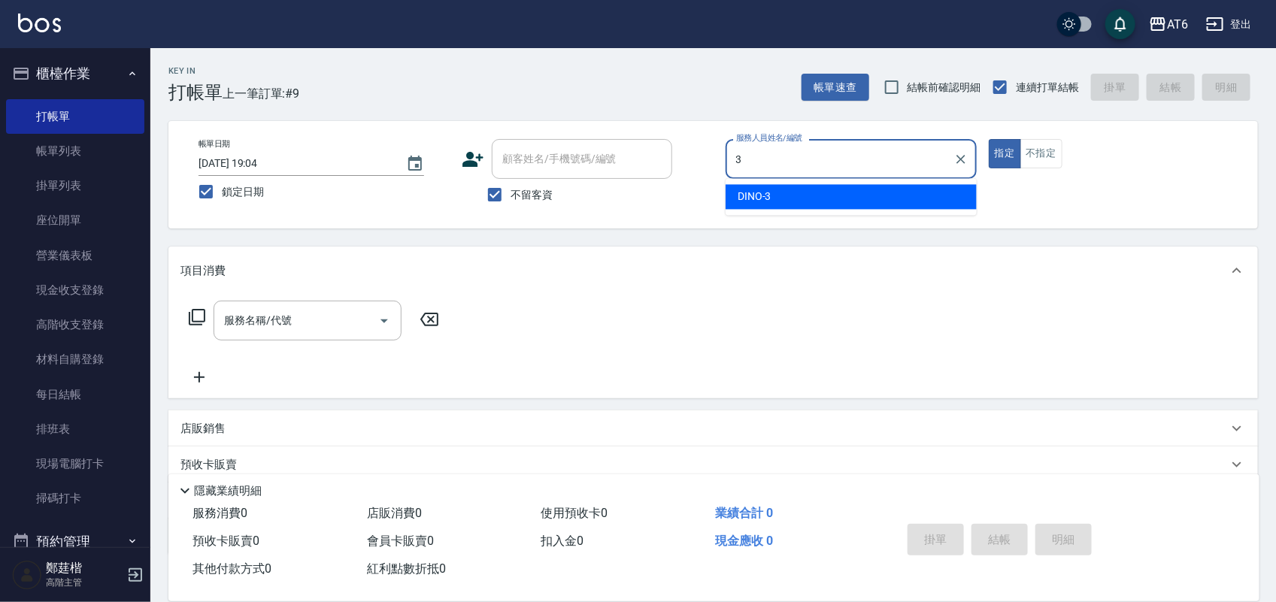
type input "DINO-3"
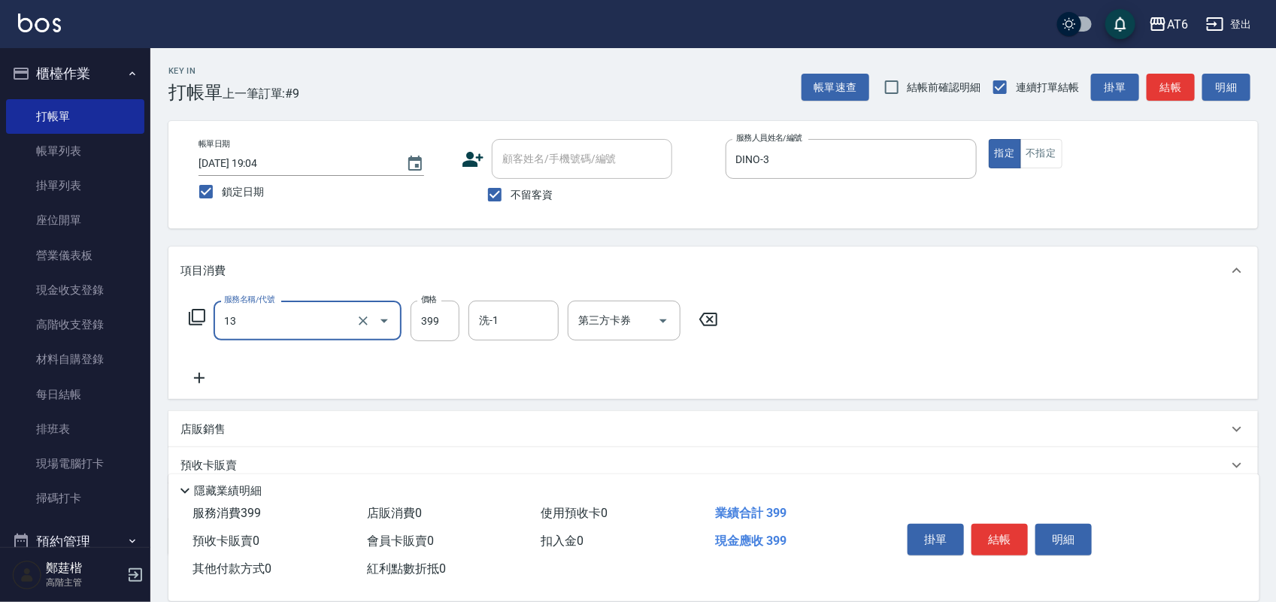
type input "海鹽洗(13)"
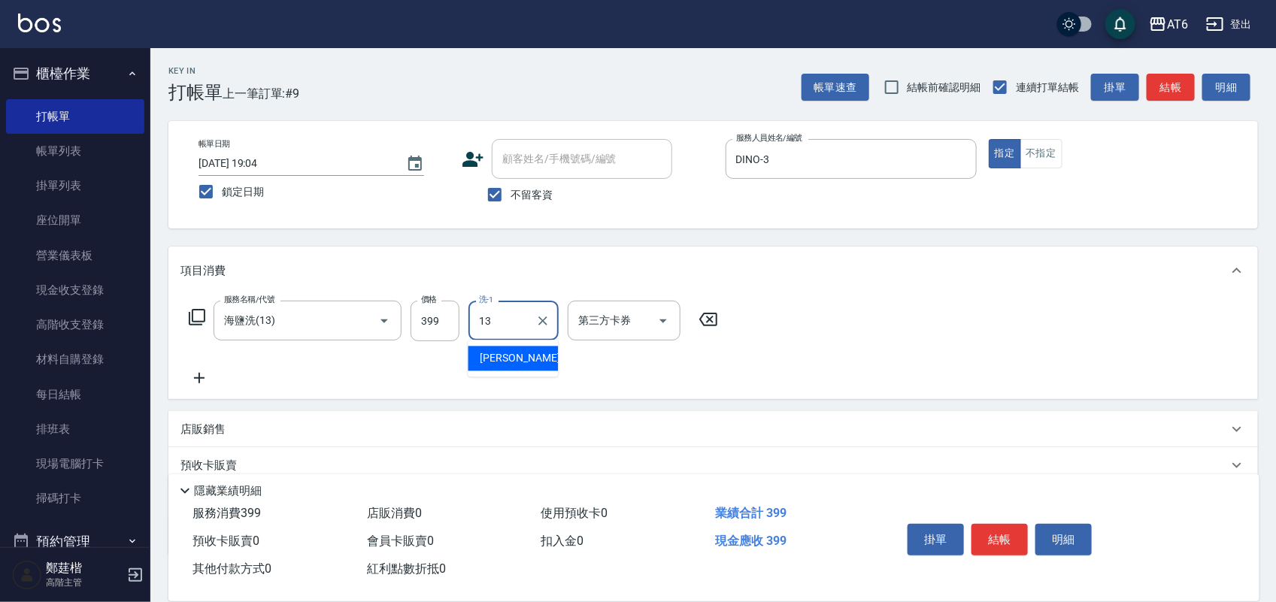
type input "阿修-13"
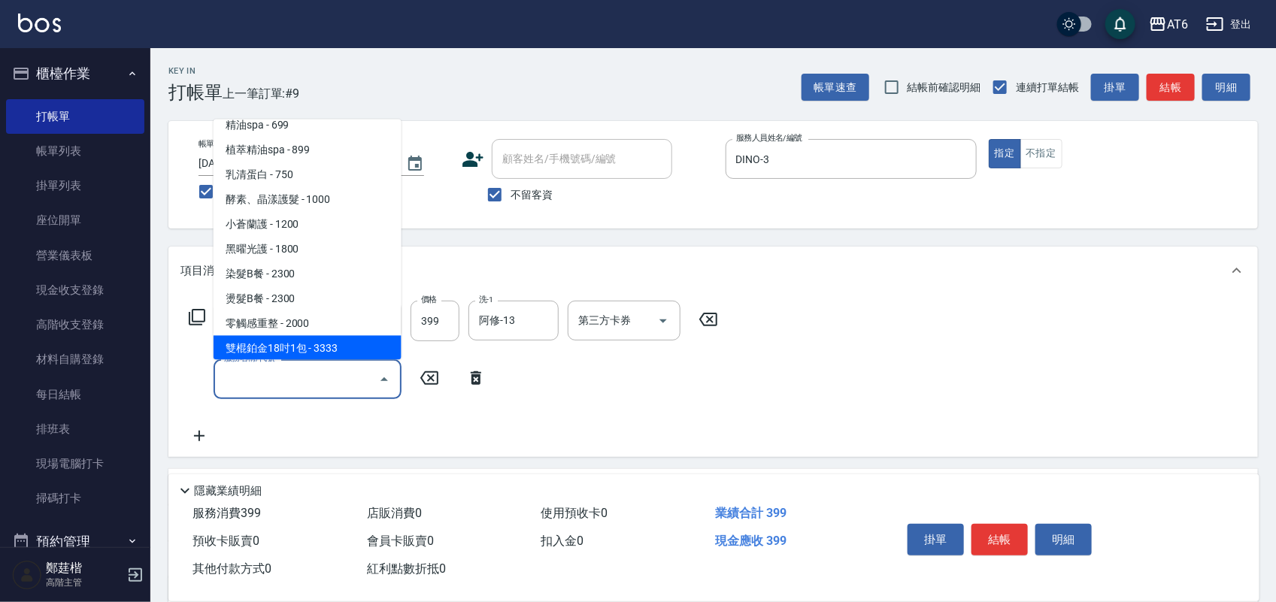
scroll to position [212, 0]
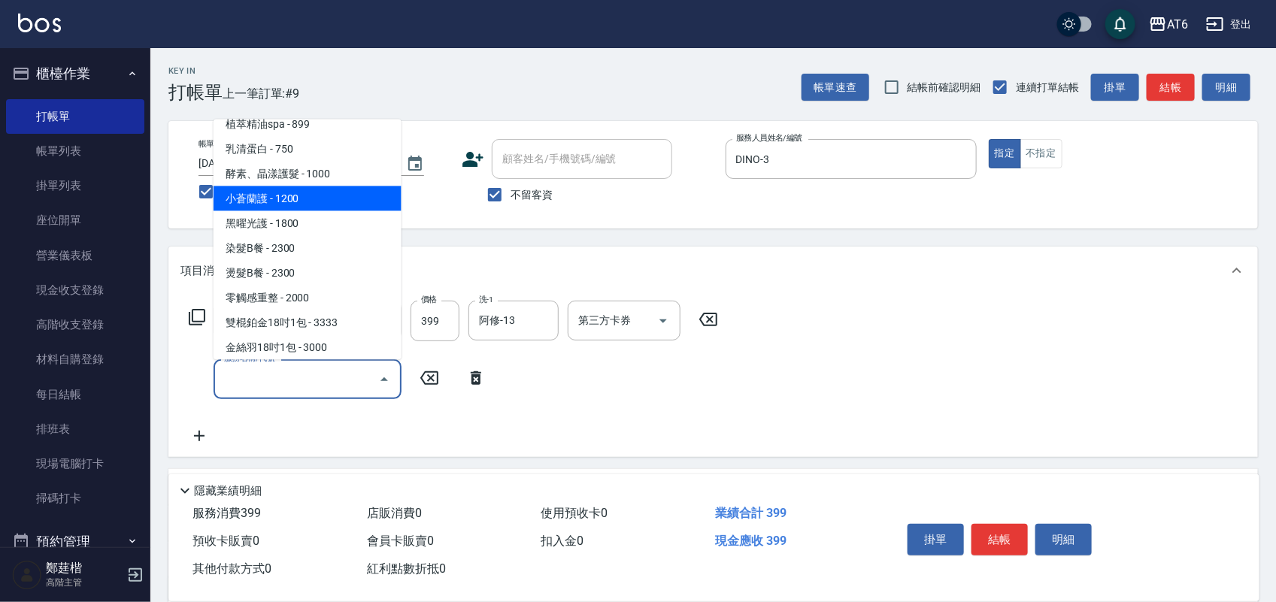
type input "小蒼蘭護(23)"
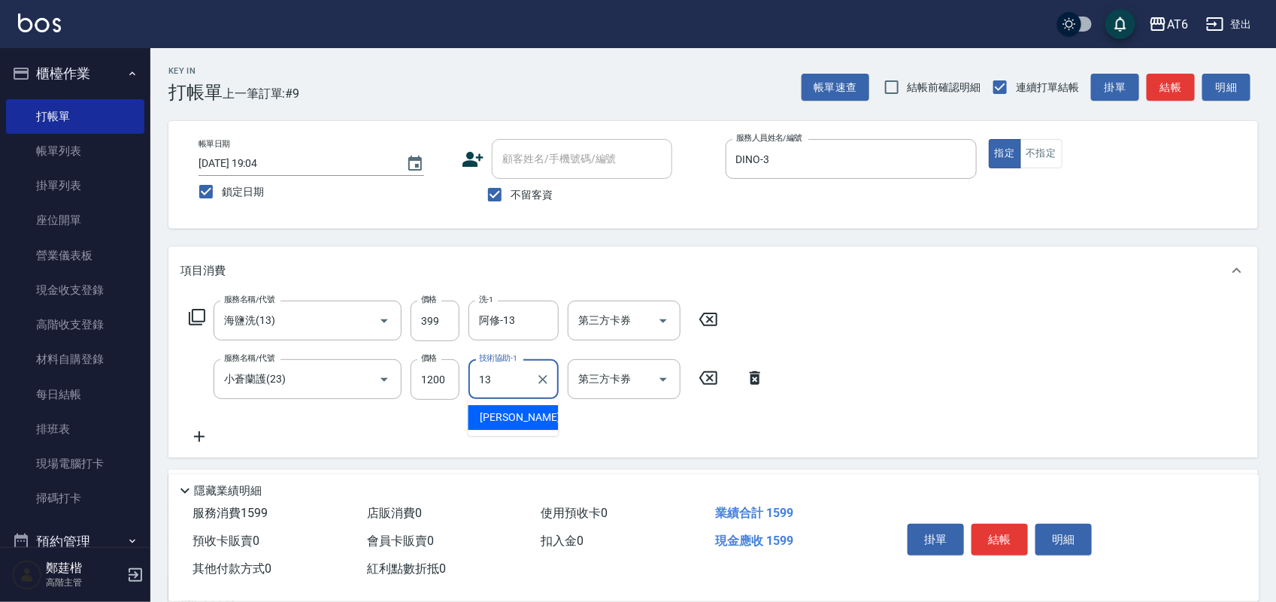
type input "阿修-13"
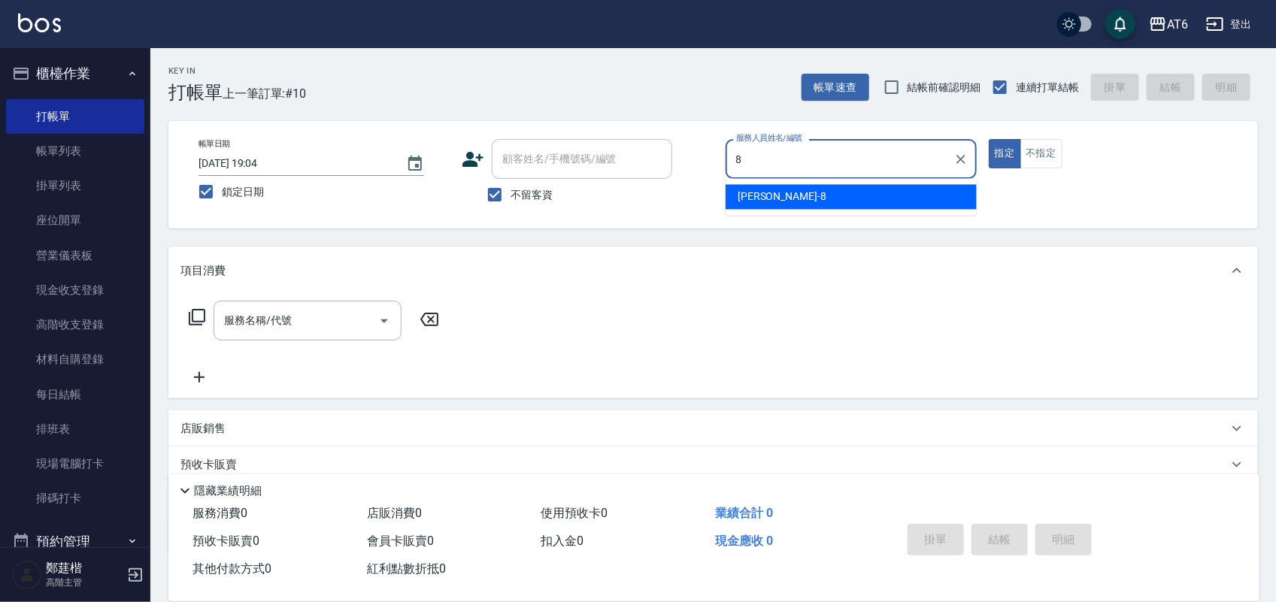
type input "[PERSON_NAME]-8"
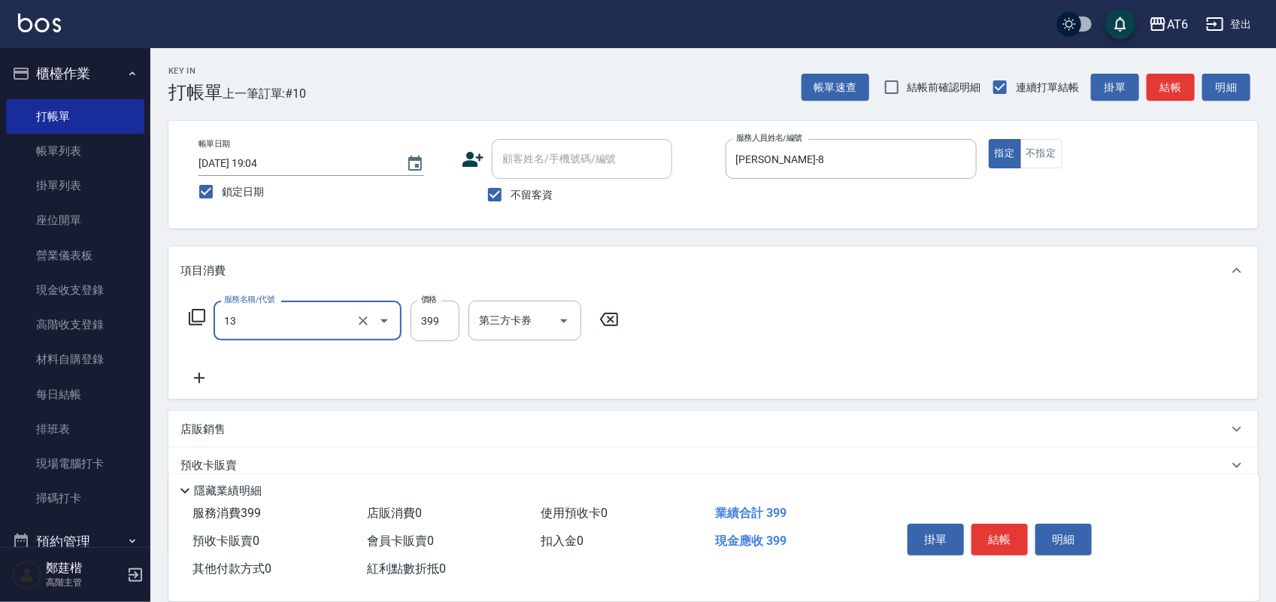
type input "海鹽洗(13)"
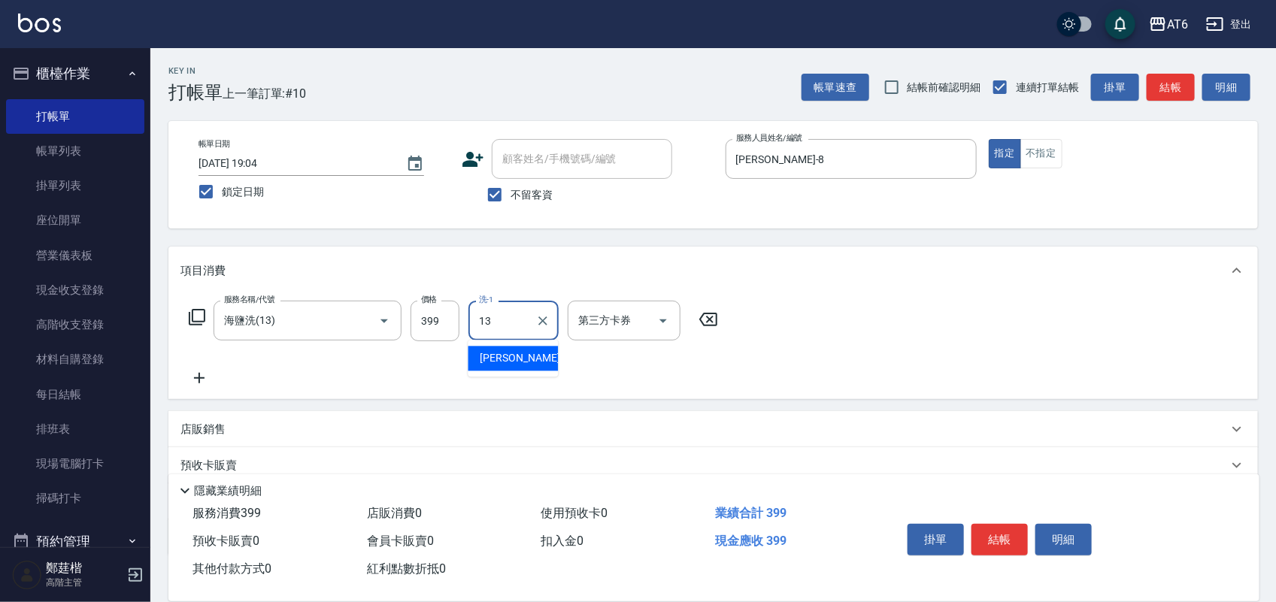
type input "阿修-13"
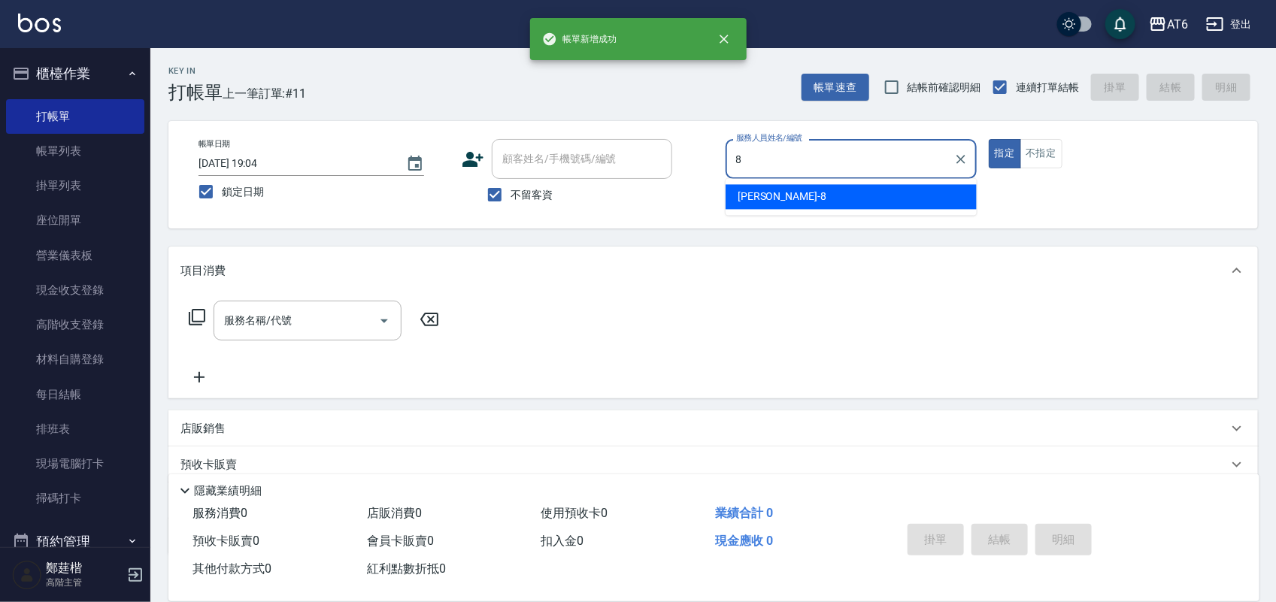
type input "[PERSON_NAME]-8"
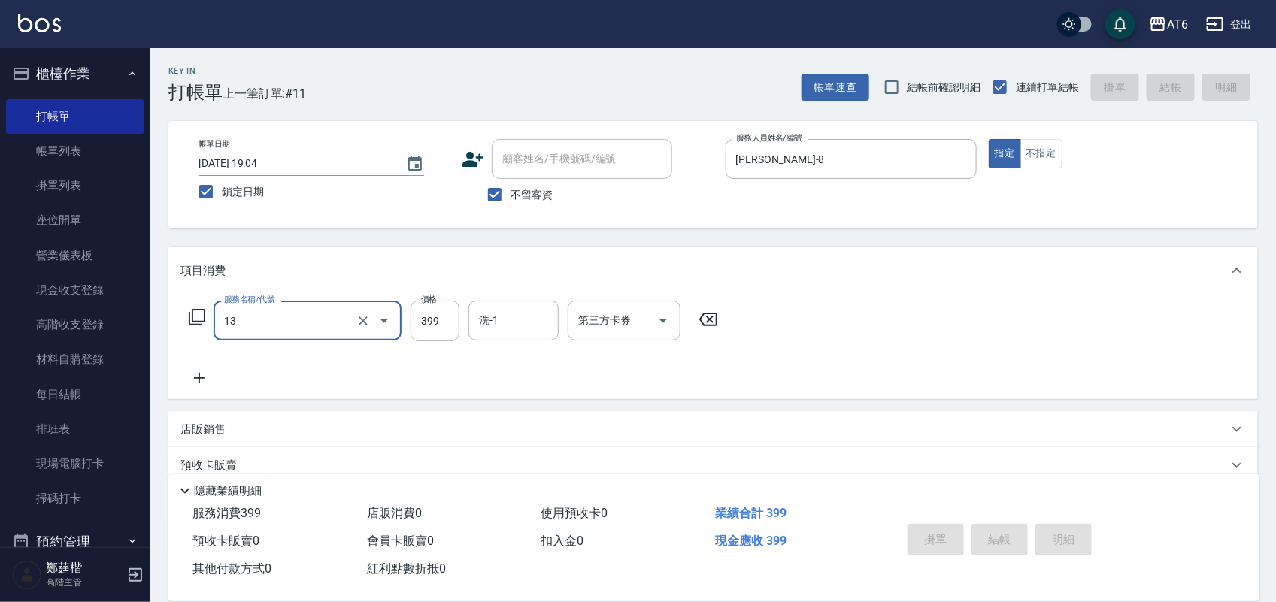
type input "13"
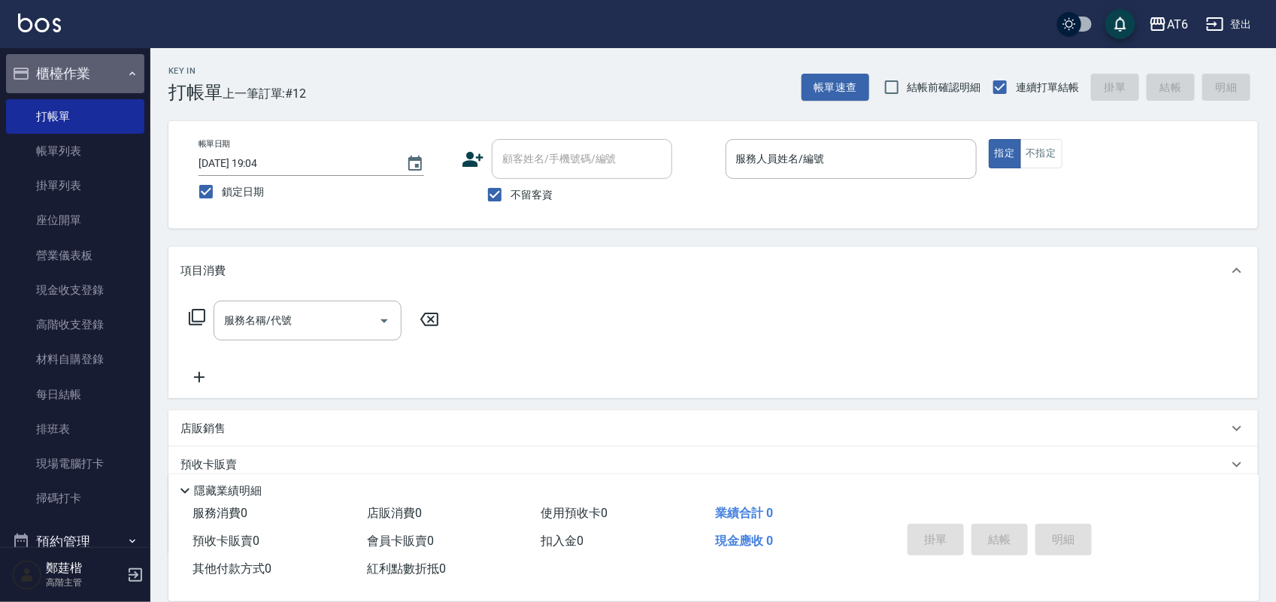
click at [105, 74] on button "櫃檯作業" at bounding box center [75, 73] width 138 height 39
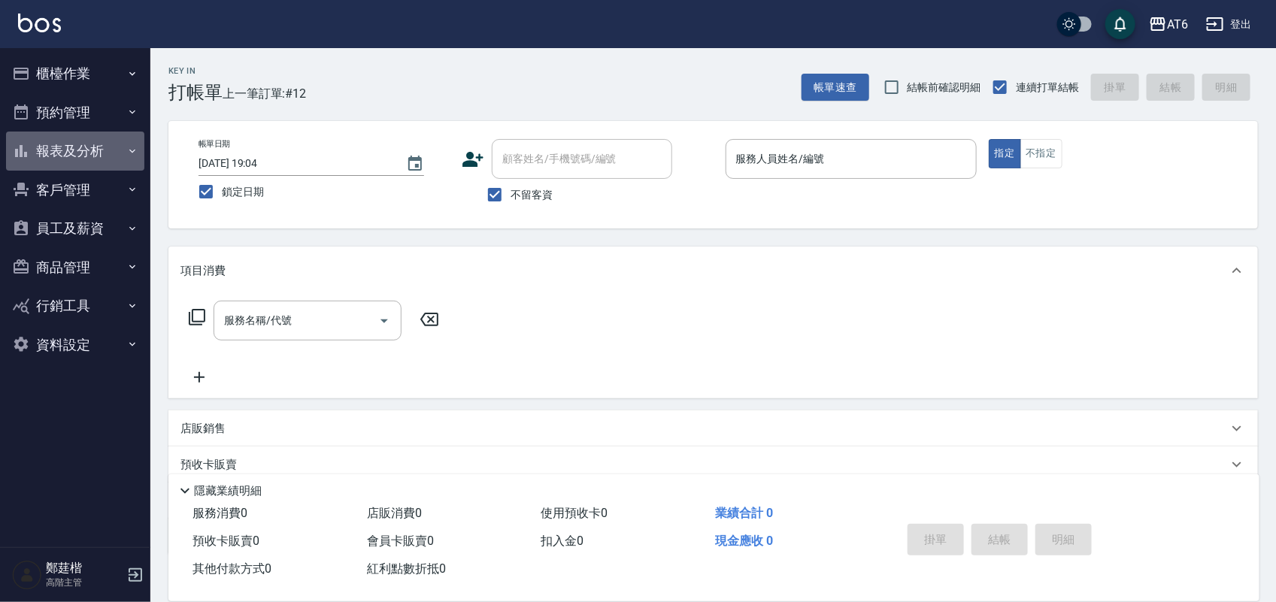
click at [109, 148] on button "報表及分析" at bounding box center [75, 151] width 138 height 39
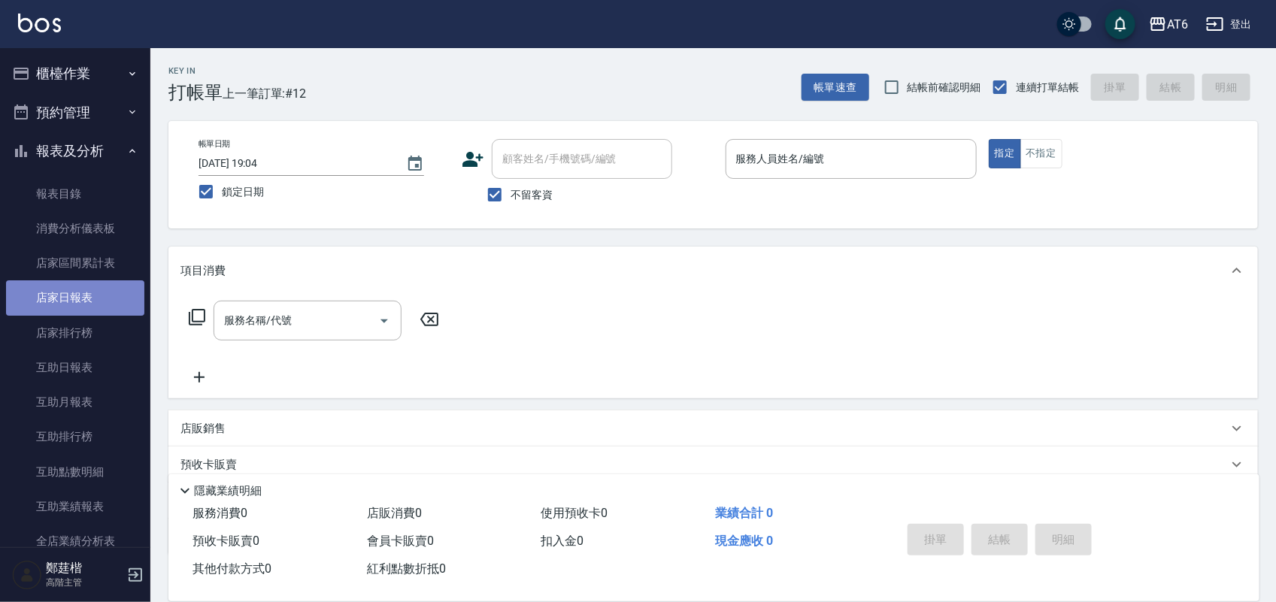
click at [95, 304] on link "店家日報表" at bounding box center [75, 297] width 138 height 35
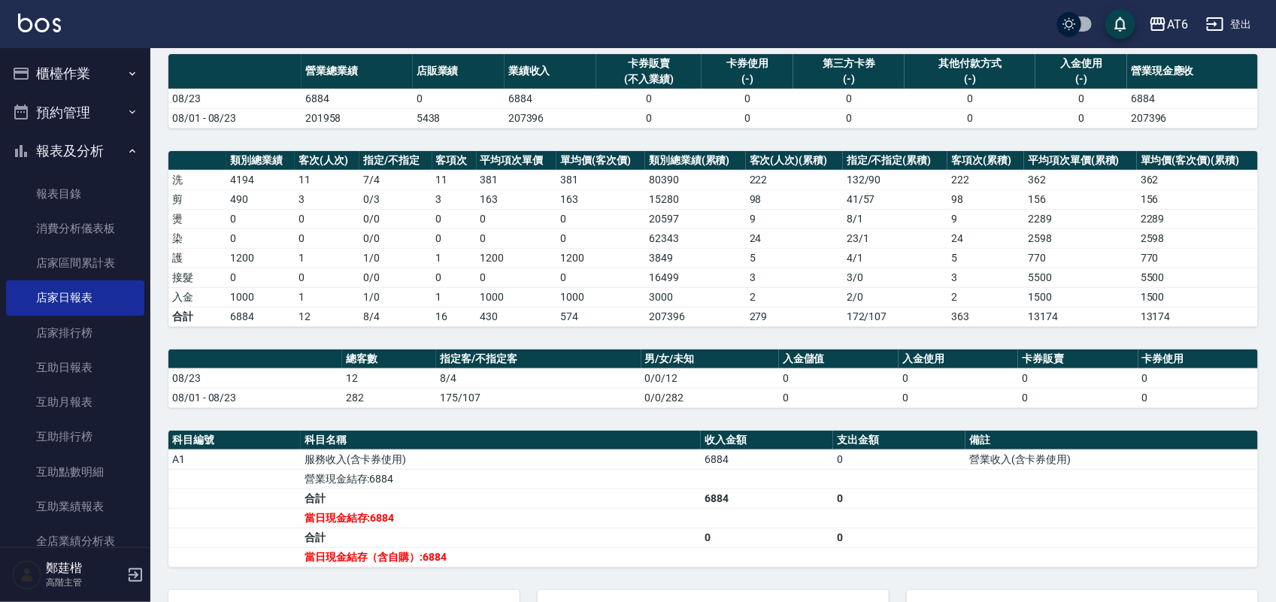
scroll to position [278, 0]
